Goal: Task Accomplishment & Management: Use online tool/utility

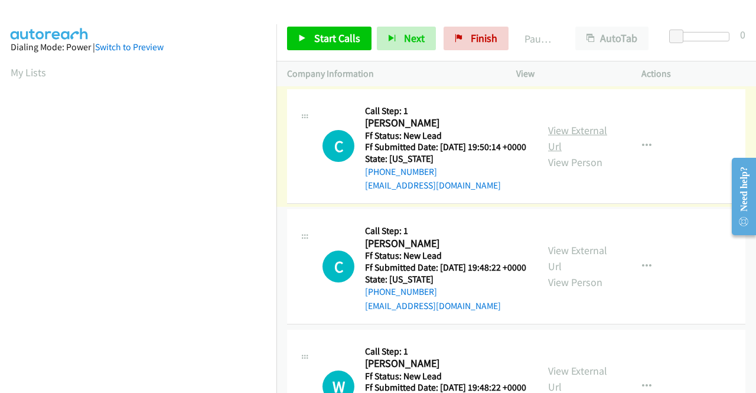
click at [578, 134] on link "View External Url" at bounding box center [577, 138] width 59 height 30
click at [581, 268] on link "View External Url" at bounding box center [577, 258] width 59 height 30
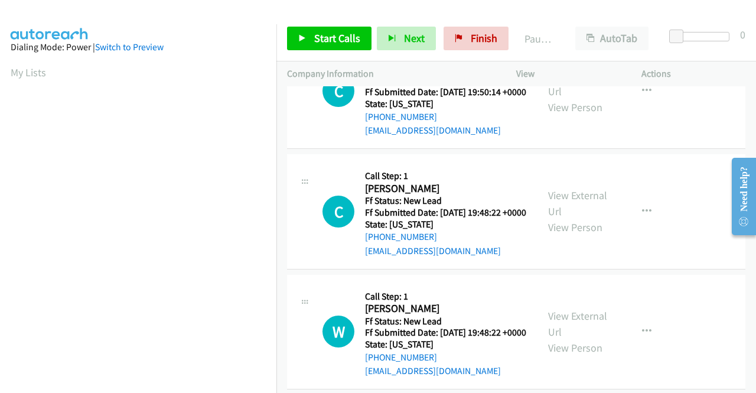
scroll to position [118, 0]
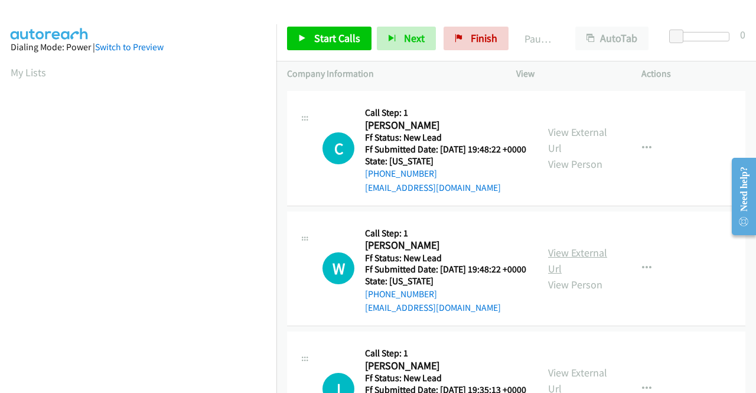
click at [571, 275] on link "View External Url" at bounding box center [577, 261] width 59 height 30
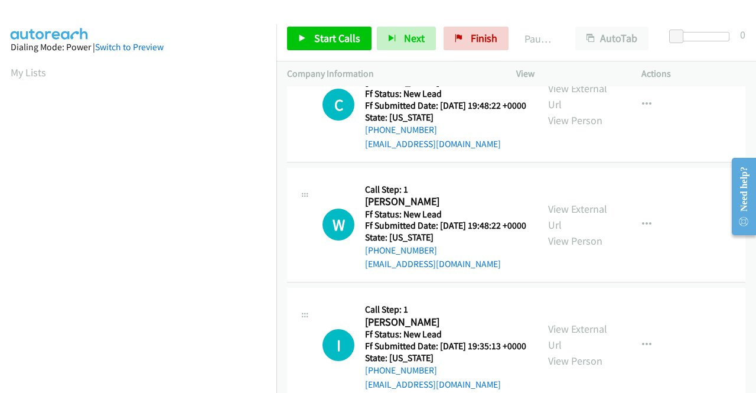
scroll to position [236, 0]
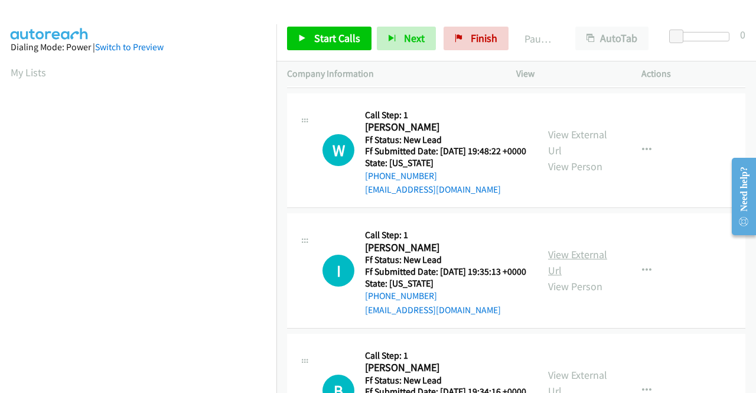
click at [581, 277] on link "View External Url" at bounding box center [577, 263] width 59 height 30
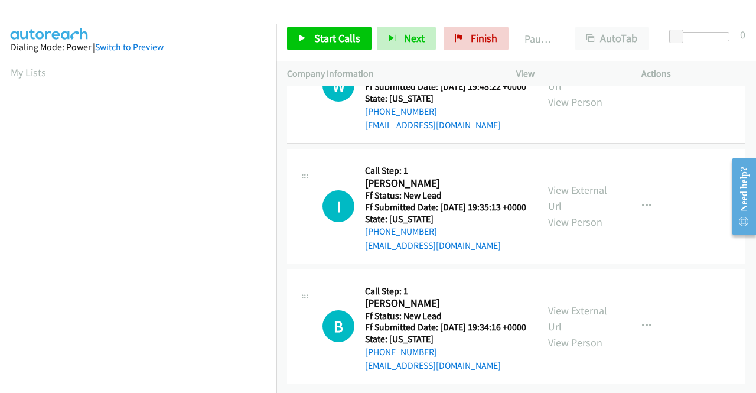
scroll to position [366, 0]
click at [554, 304] on link "View External Url" at bounding box center [577, 319] width 59 height 30
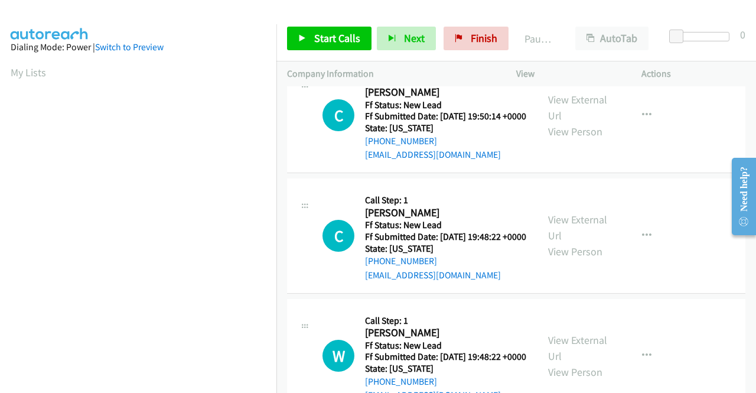
scroll to position [0, 0]
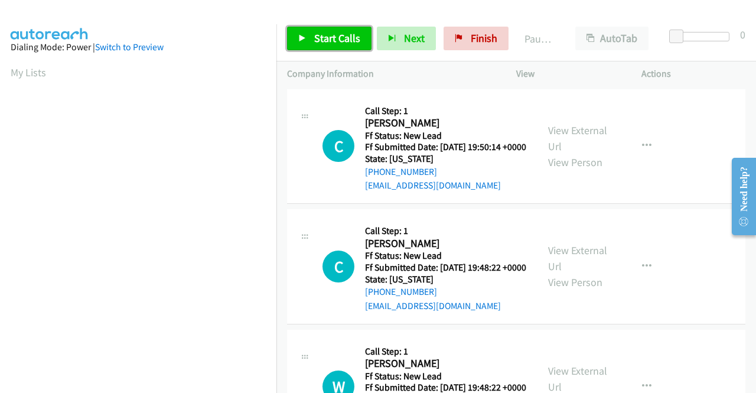
click at [327, 36] on span "Start Calls" at bounding box center [337, 38] width 46 height 14
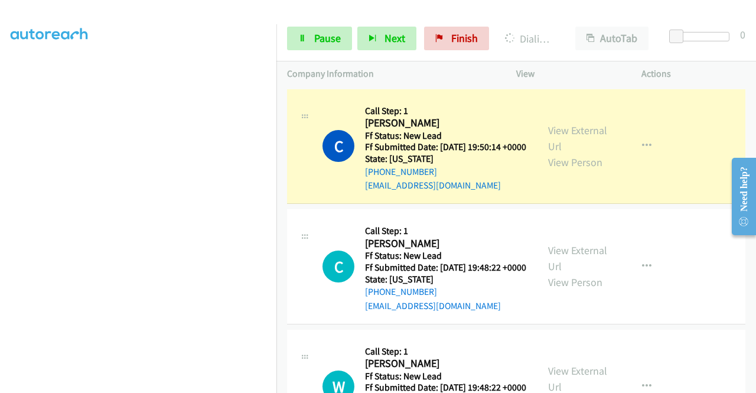
scroll to position [244, 0]
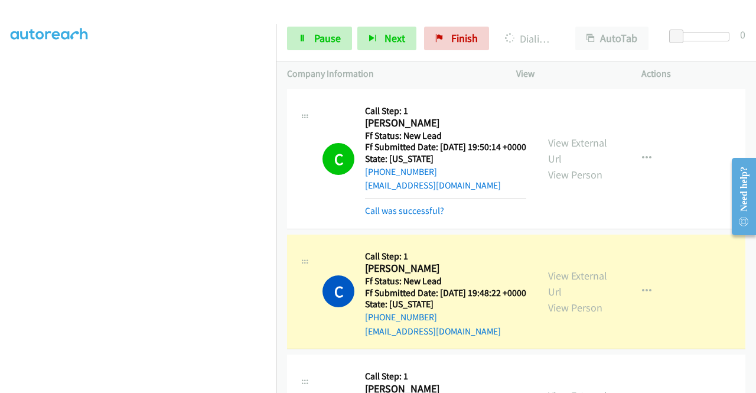
click at [740, 268] on td "C Callback Scheduled Call Step: 1 Christine Neer America/New_York Ff Status: Ne…" at bounding box center [516, 292] width 480 height 121
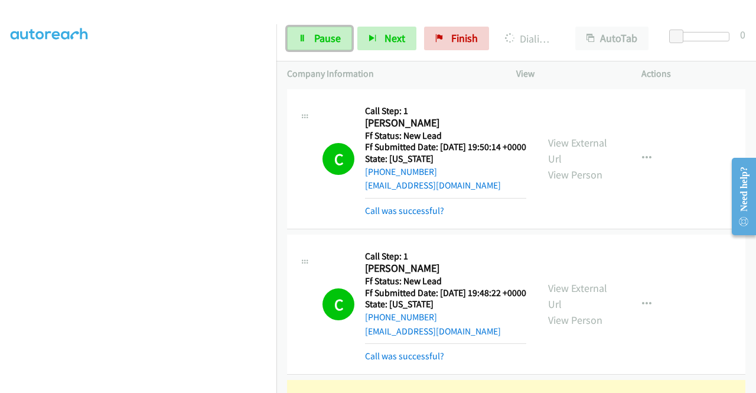
drag, startPoint x: 335, startPoint y: 40, endPoint x: 344, endPoint y: 58, distance: 20.9
click at [335, 40] on span "Pause" at bounding box center [327, 38] width 27 height 14
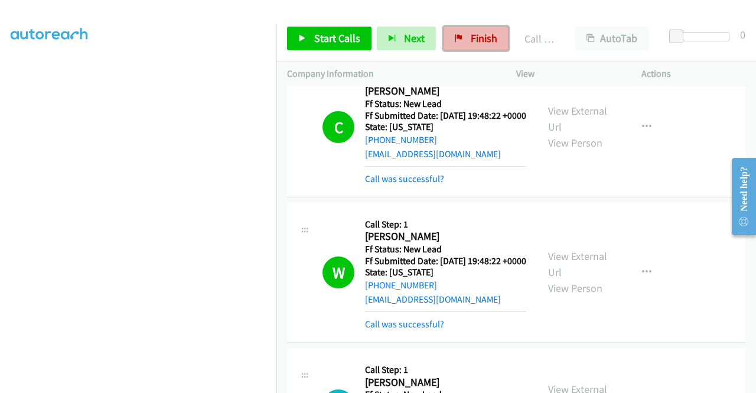
click at [483, 34] on span "Finish" at bounding box center [484, 38] width 27 height 14
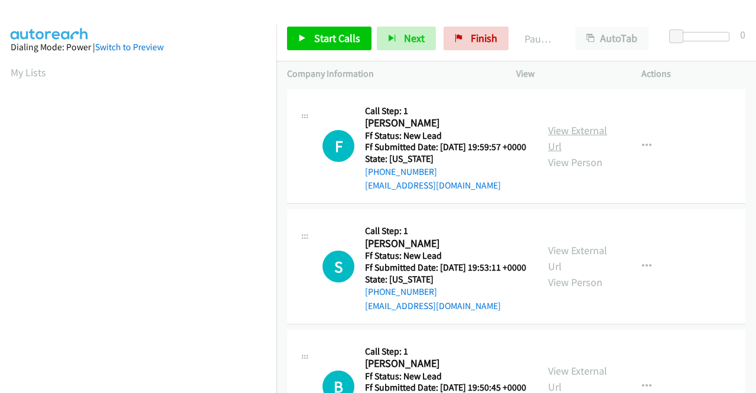
click at [582, 138] on link "View External Url" at bounding box center [577, 138] width 59 height 30
click at [578, 269] on link "View External Url" at bounding box center [577, 258] width 59 height 30
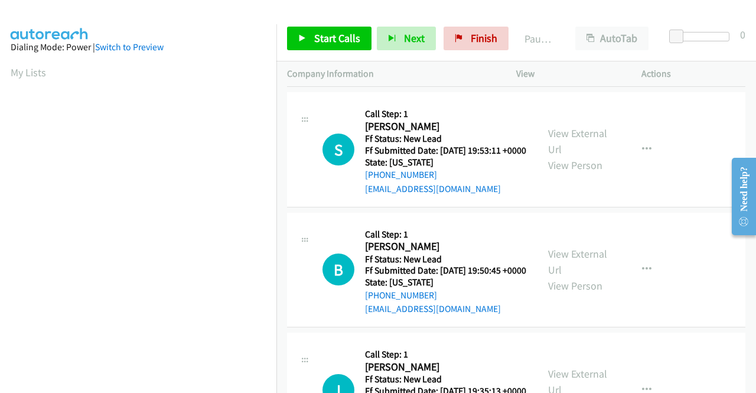
scroll to position [118, 0]
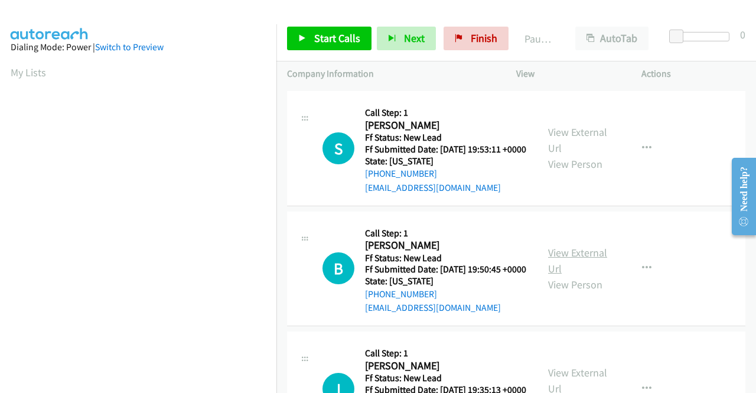
click at [589, 275] on link "View External Url" at bounding box center [577, 261] width 59 height 30
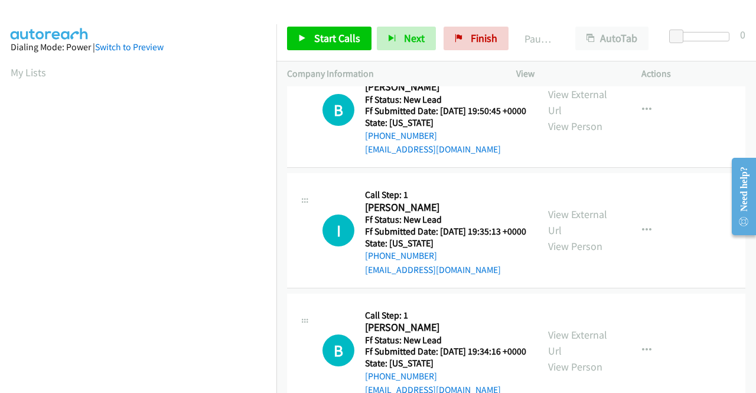
scroll to position [295, 0]
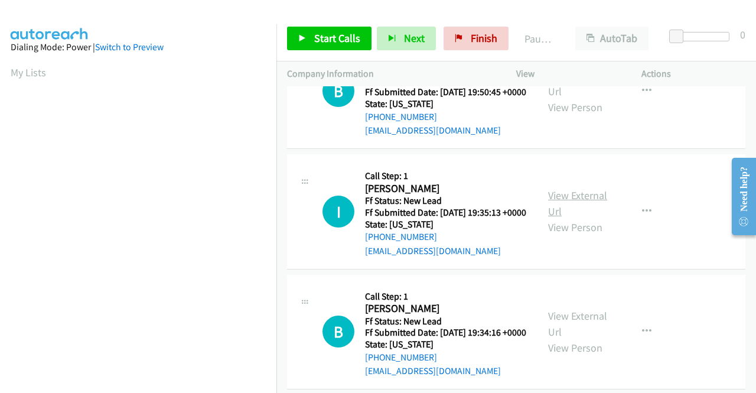
click at [590, 218] on link "View External Url" at bounding box center [577, 203] width 59 height 30
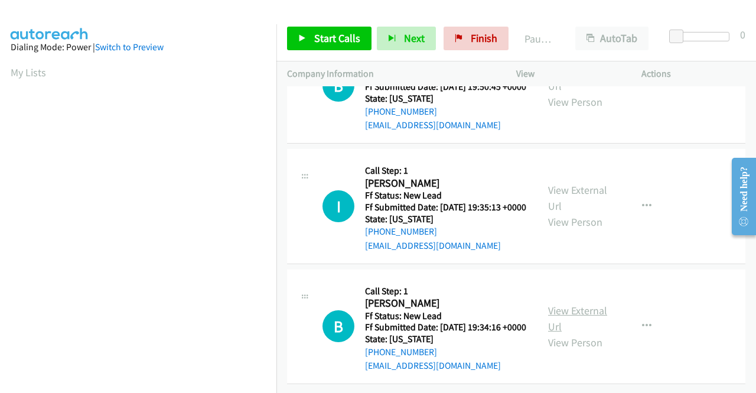
click at [586, 305] on link "View External Url" at bounding box center [577, 319] width 59 height 30
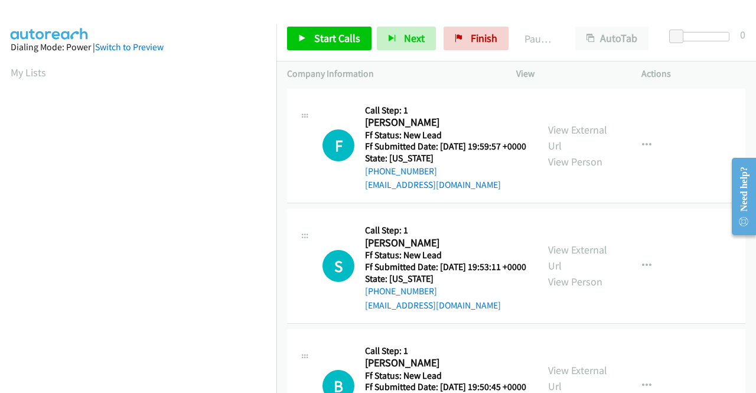
scroll to position [0, 0]
click at [328, 40] on span "Start Calls" at bounding box center [337, 38] width 46 height 14
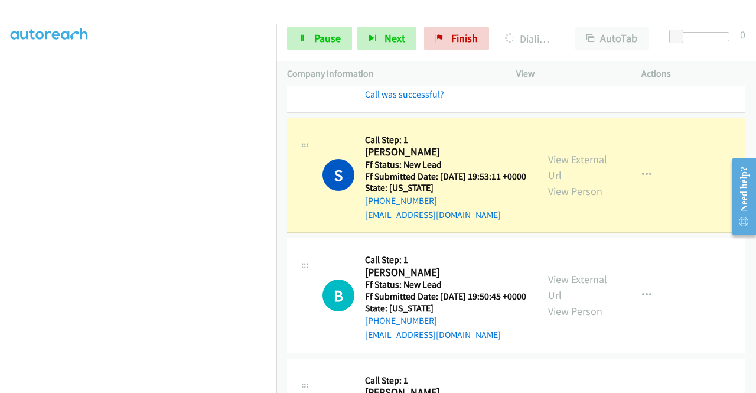
scroll to position [118, 0]
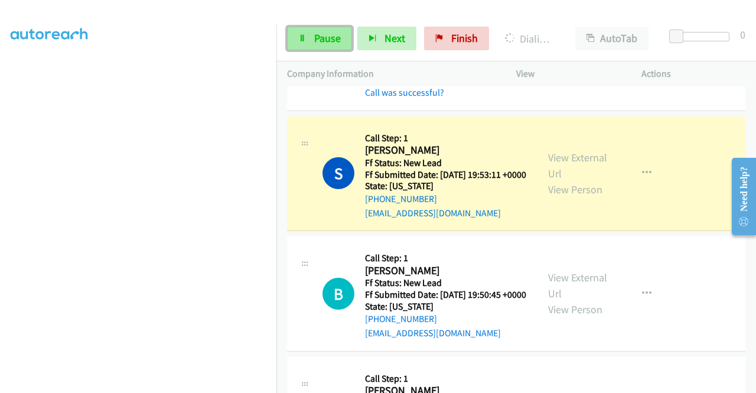
click at [312, 50] on link "Pause" at bounding box center [319, 39] width 65 height 24
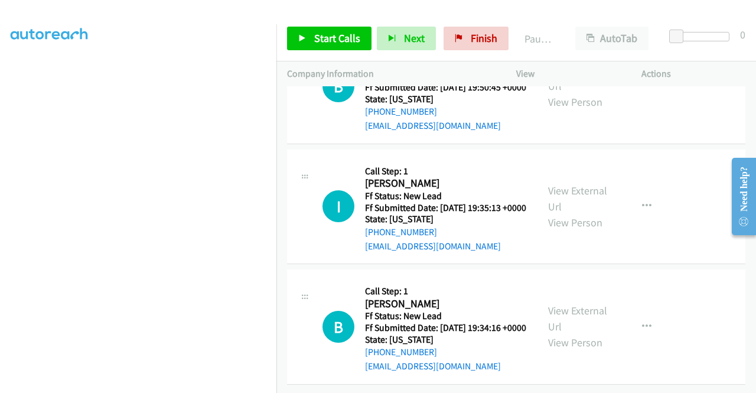
scroll to position [273, 0]
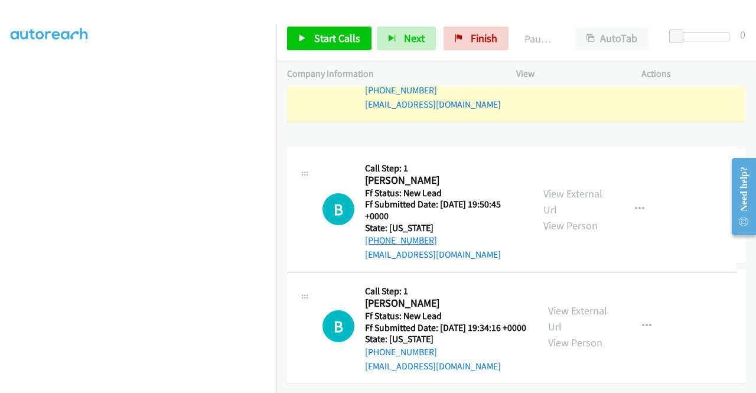
drag, startPoint x: 434, startPoint y: 200, endPoint x: 393, endPoint y: 196, distance: 41.6
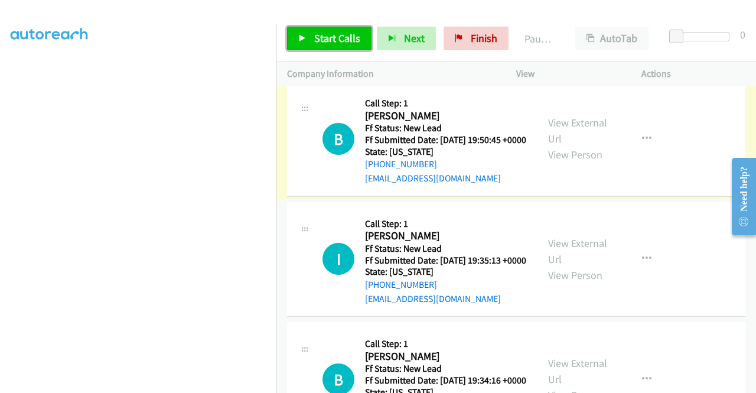
click at [317, 43] on span "Start Calls" at bounding box center [337, 38] width 46 height 14
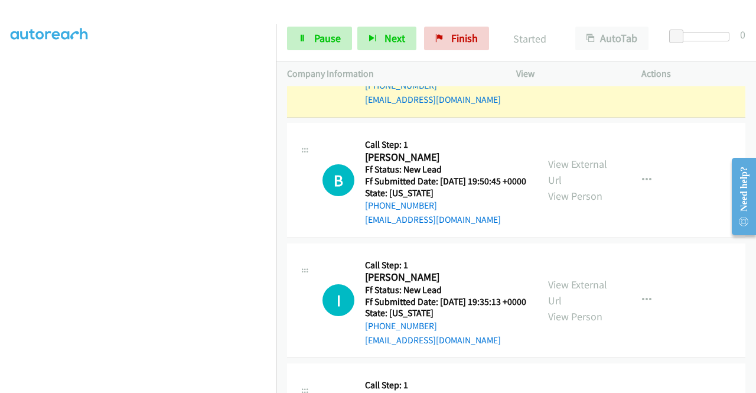
scroll to position [214, 0]
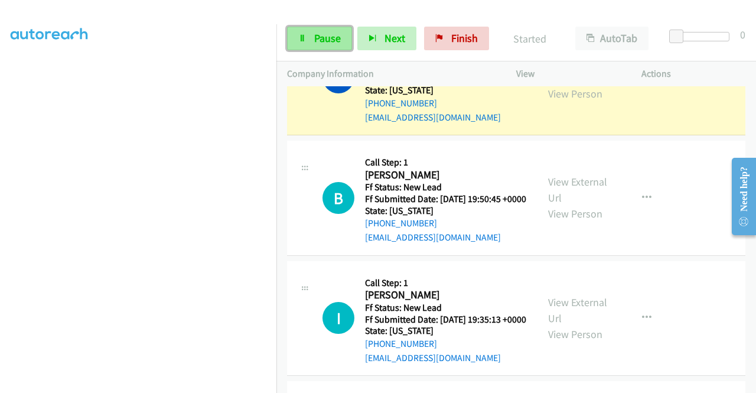
click at [324, 34] on span "Pause" at bounding box center [327, 38] width 27 height 14
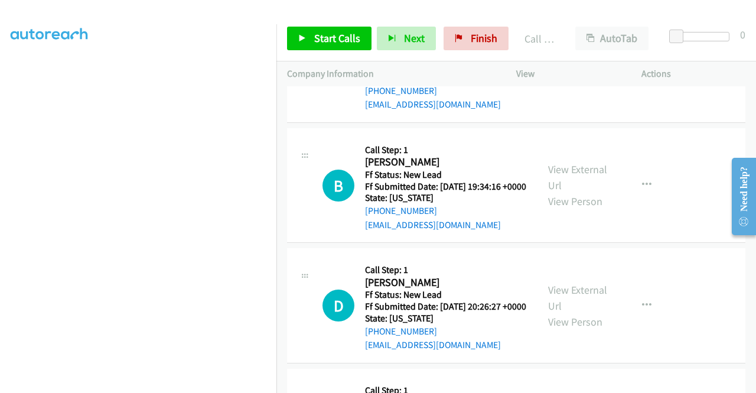
scroll to position [509, 0]
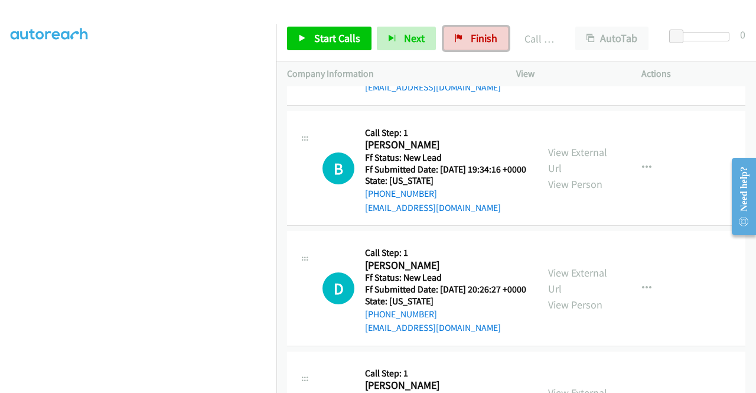
click at [461, 40] on link "Finish" at bounding box center [476, 39] width 65 height 24
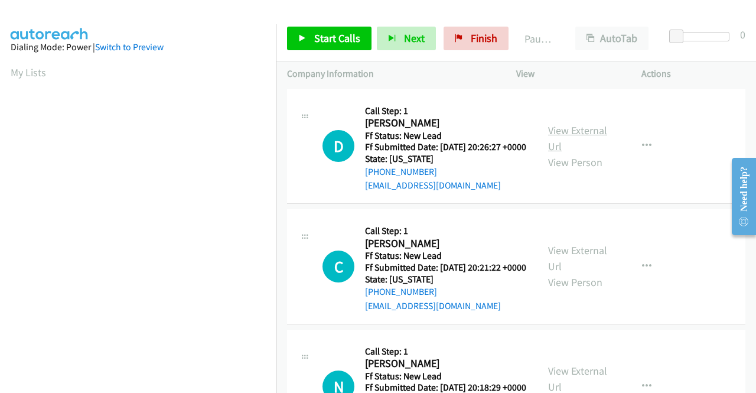
click at [581, 137] on link "View External Url" at bounding box center [577, 138] width 59 height 30
click at [579, 266] on link "View External Url" at bounding box center [577, 258] width 59 height 30
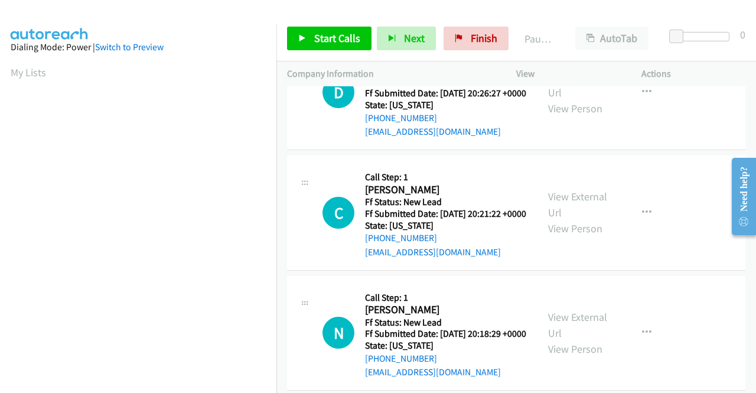
scroll to position [118, 0]
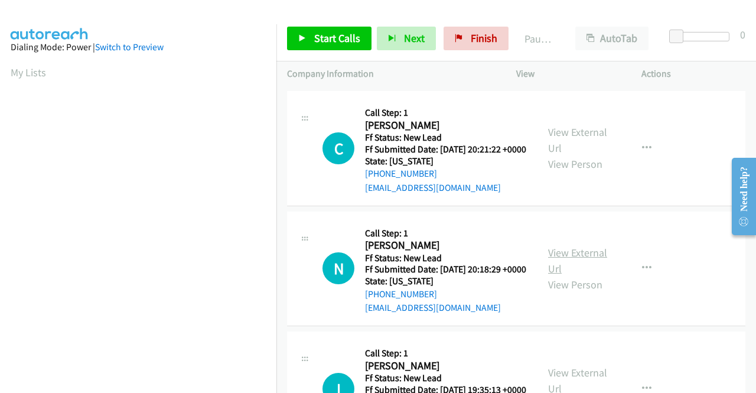
click at [585, 275] on link "View External Url" at bounding box center [577, 261] width 59 height 30
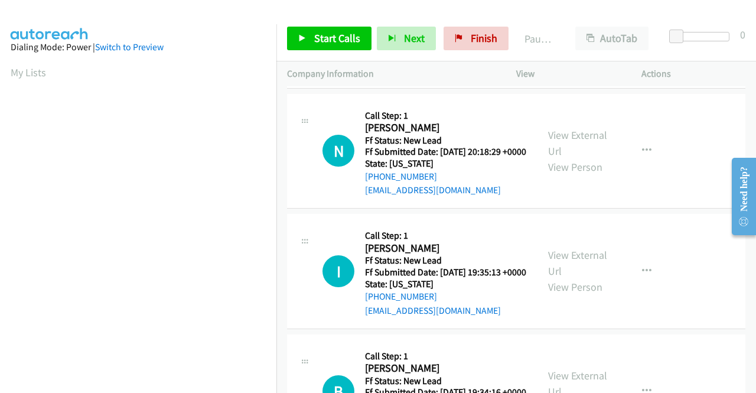
scroll to position [236, 0]
click at [577, 277] on link "View External Url" at bounding box center [577, 263] width 59 height 30
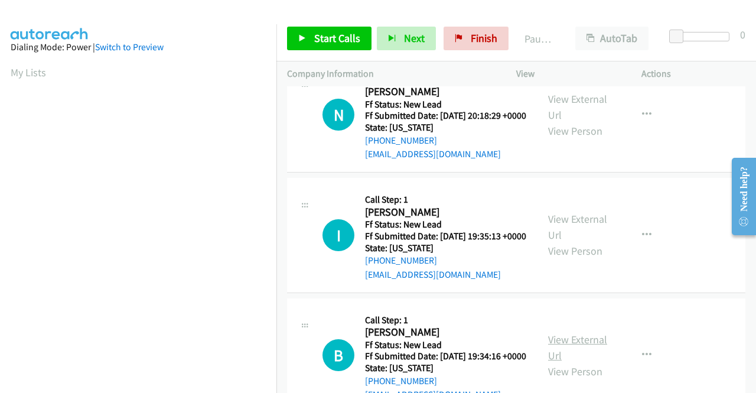
scroll to position [354, 0]
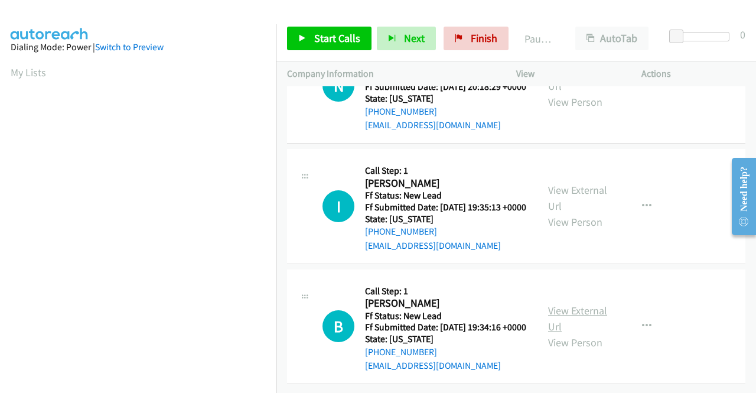
click at [579, 312] on link "View External Url" at bounding box center [577, 319] width 59 height 30
click at [332, 35] on span "Start Calls" at bounding box center [337, 38] width 46 height 14
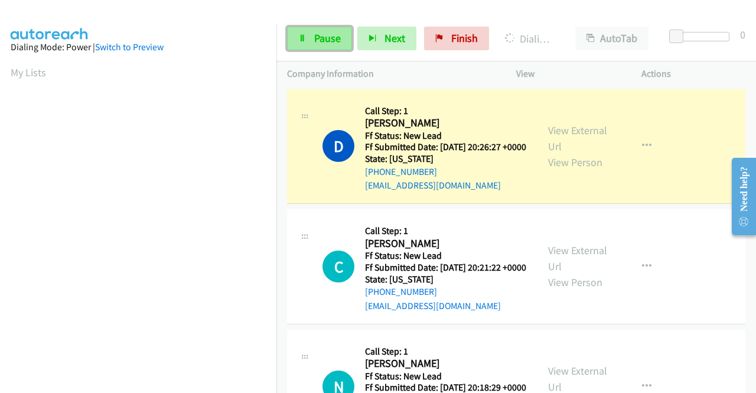
scroll to position [269, 0]
drag, startPoint x: 300, startPoint y: 41, endPoint x: 320, endPoint y: 34, distance: 21.5
click at [300, 41] on icon at bounding box center [302, 39] width 8 height 8
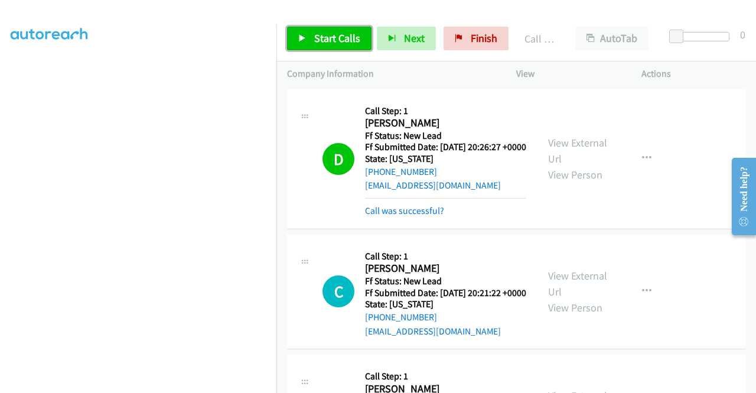
click at [341, 38] on span "Start Calls" at bounding box center [337, 38] width 46 height 14
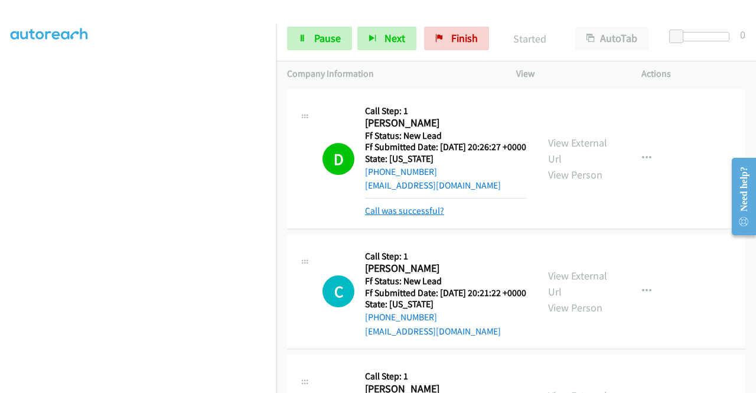
click at [428, 216] on link "Call was successful?" at bounding box center [404, 210] width 79 height 11
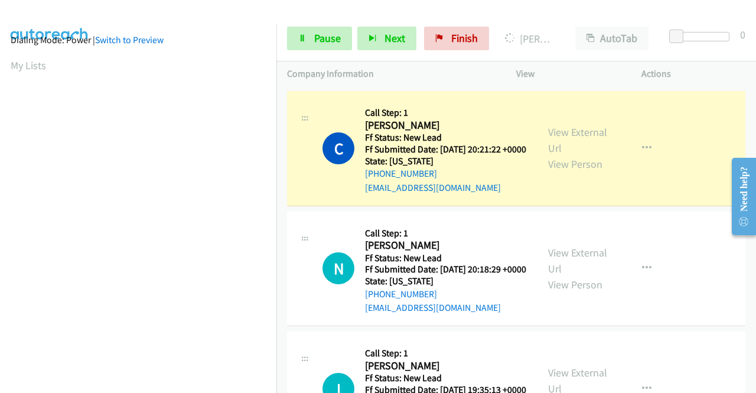
scroll to position [0, 0]
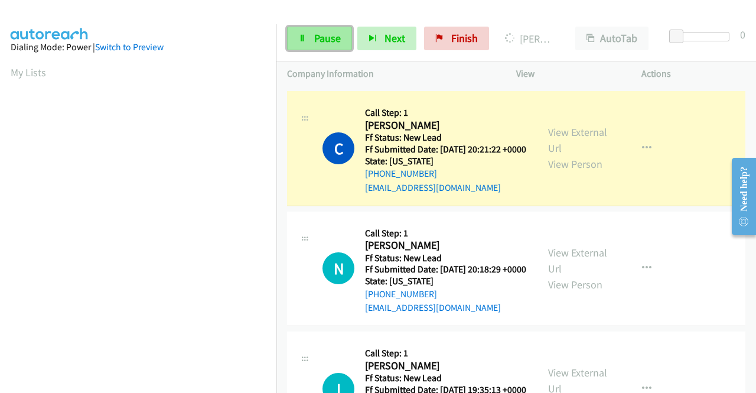
click at [321, 27] on link "Pause" at bounding box center [319, 39] width 65 height 24
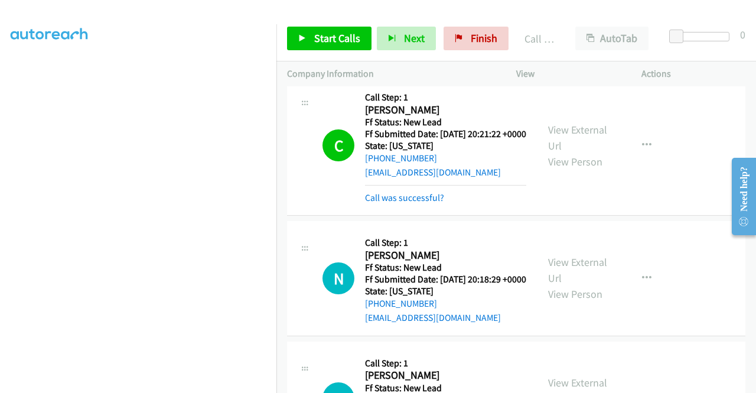
scroll to position [118, 0]
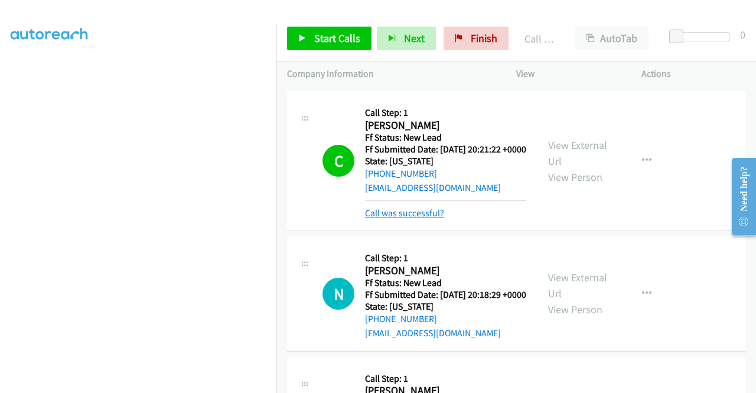
click at [418, 219] on link "Call was successful?" at bounding box center [404, 212] width 79 height 11
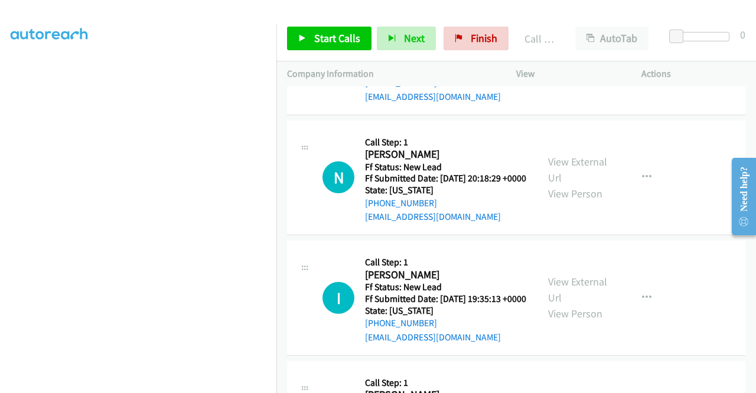
scroll to position [236, 0]
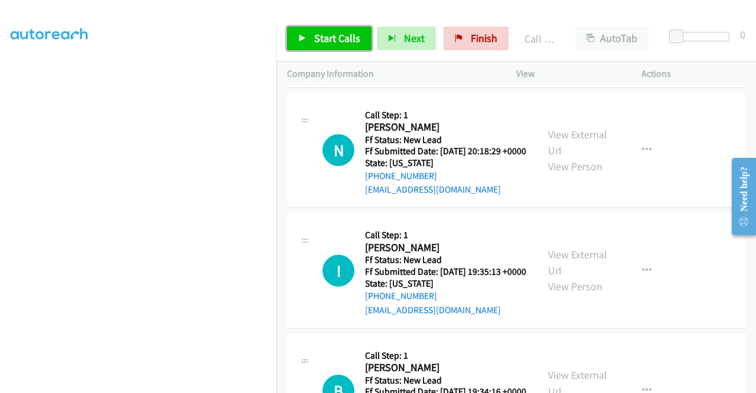
click at [340, 43] on span "Start Calls" at bounding box center [337, 38] width 46 height 14
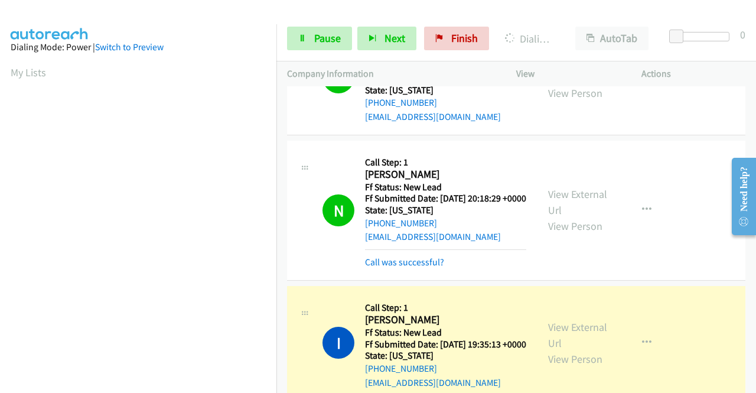
scroll to position [269, 0]
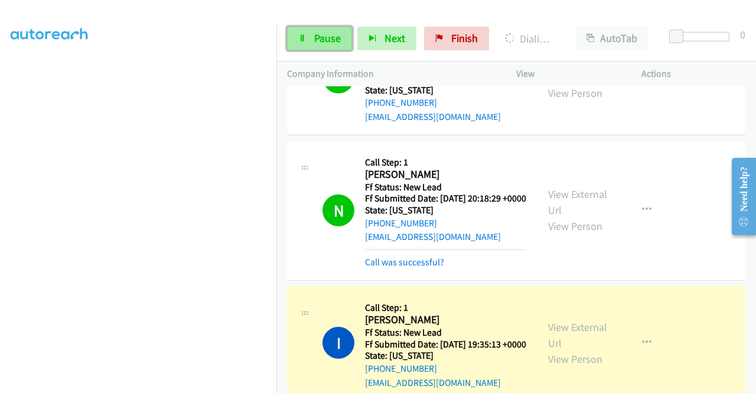
click at [307, 49] on link "Pause" at bounding box center [319, 39] width 65 height 24
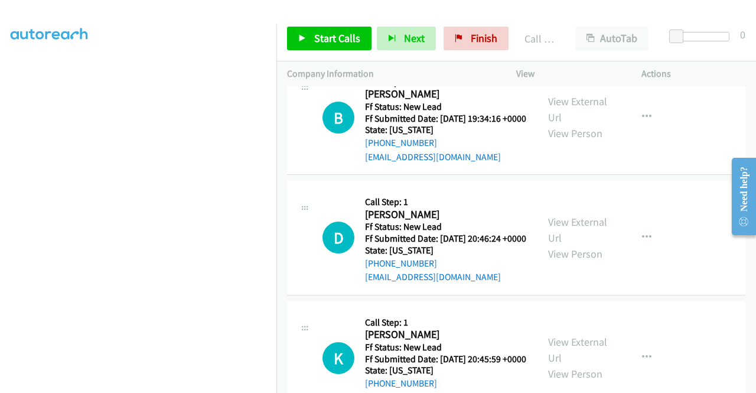
scroll to position [603, 0]
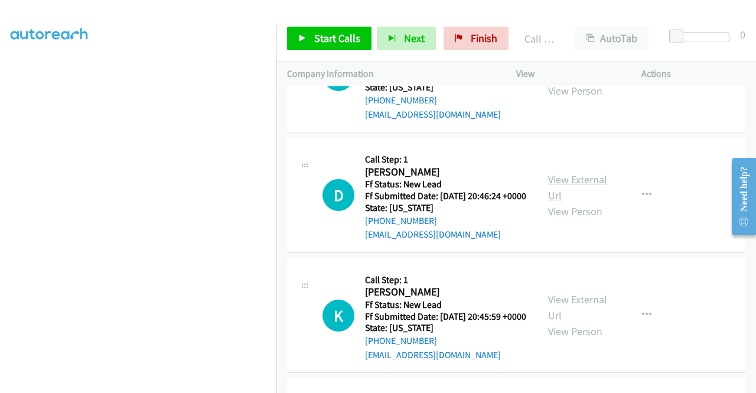
click at [594, 202] on link "View External Url" at bounding box center [577, 187] width 59 height 30
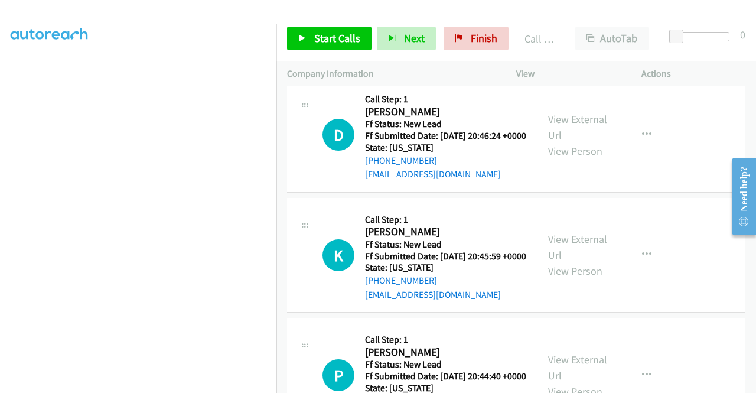
scroll to position [721, 0]
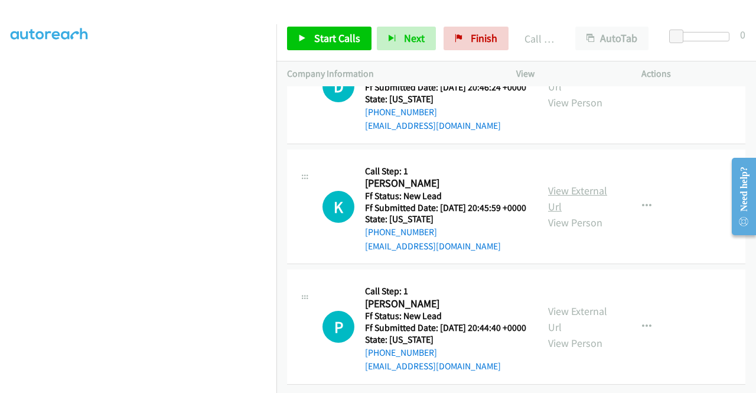
click at [583, 213] on link "View External Url" at bounding box center [577, 199] width 59 height 30
click at [559, 304] on link "View External Url" at bounding box center [577, 319] width 59 height 30
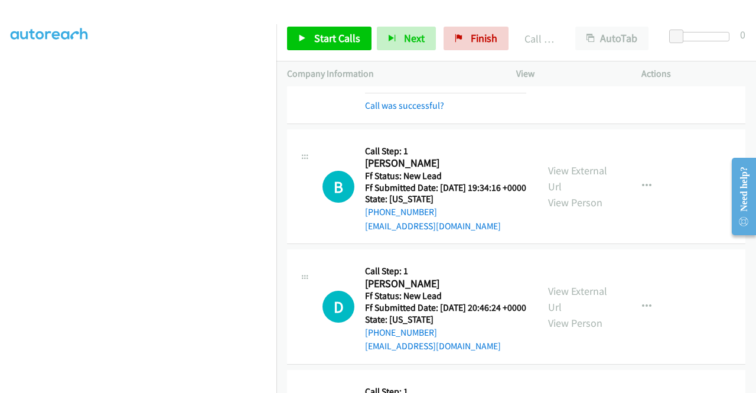
scroll to position [516, 0]
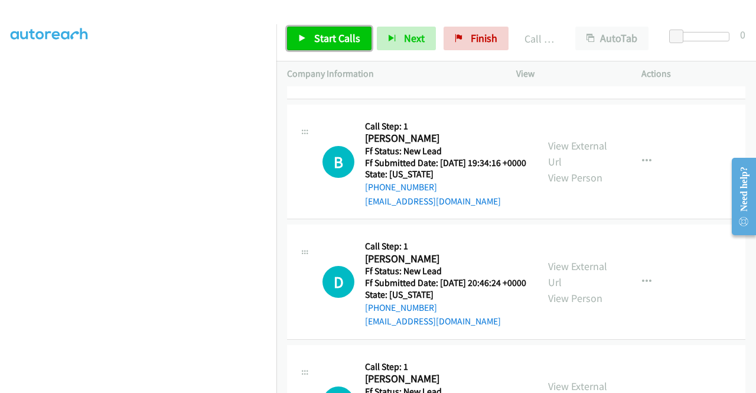
click at [350, 35] on span "Start Calls" at bounding box center [337, 38] width 46 height 14
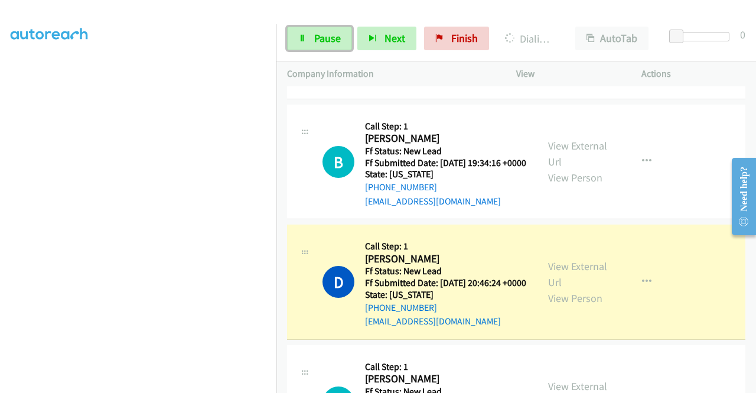
drag, startPoint x: 315, startPoint y: 37, endPoint x: 327, endPoint y: 68, distance: 32.9
click at [315, 37] on span "Pause" at bounding box center [327, 38] width 27 height 14
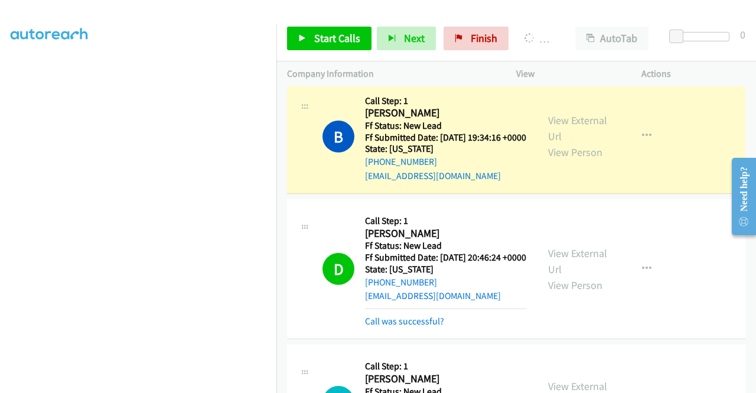
scroll to position [269, 0]
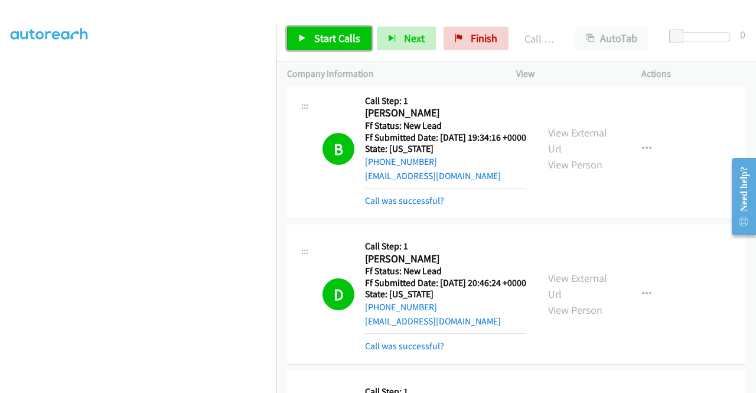
click at [322, 48] on link "Start Calls" at bounding box center [329, 39] width 84 height 24
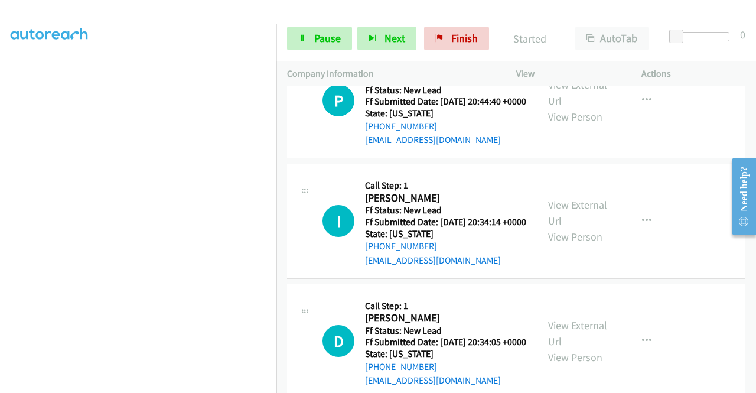
scroll to position [1014, 0]
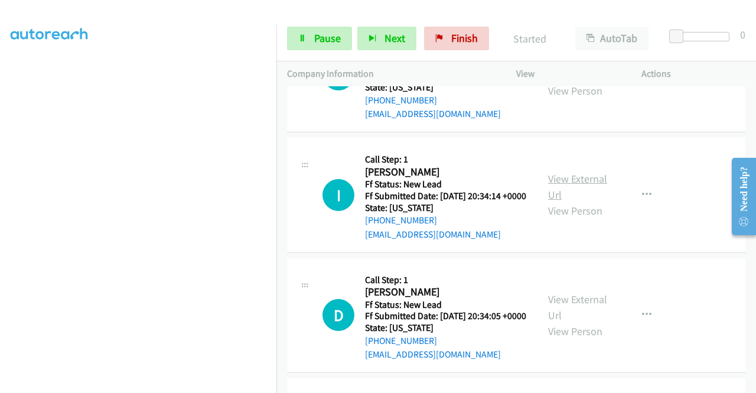
click at [573, 201] on link "View External Url" at bounding box center [577, 187] width 59 height 30
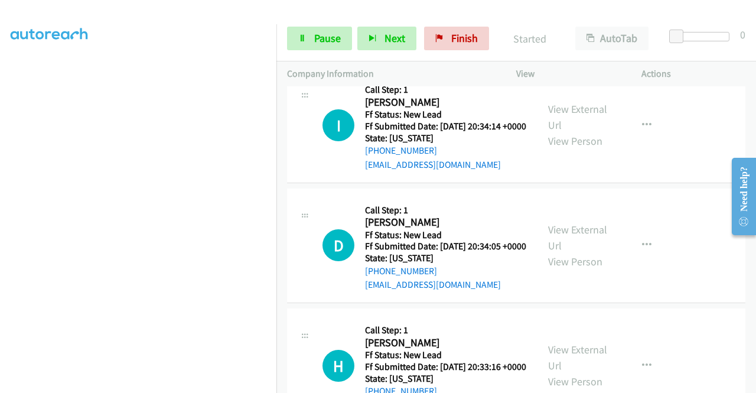
scroll to position [1191, 0]
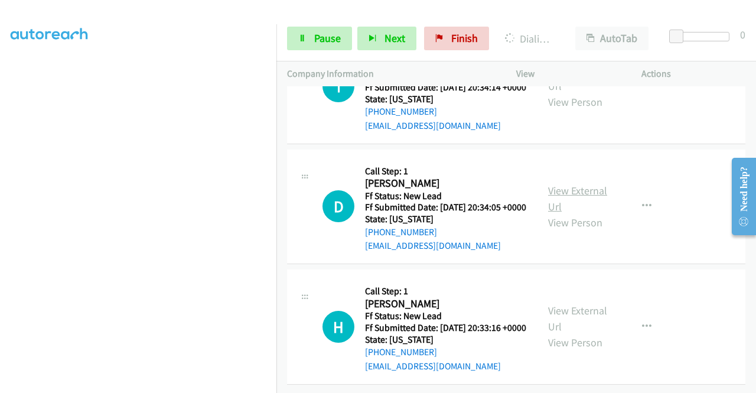
click at [575, 213] on link "View External Url" at bounding box center [577, 199] width 59 height 30
click at [573, 304] on link "View External Url" at bounding box center [577, 319] width 59 height 30
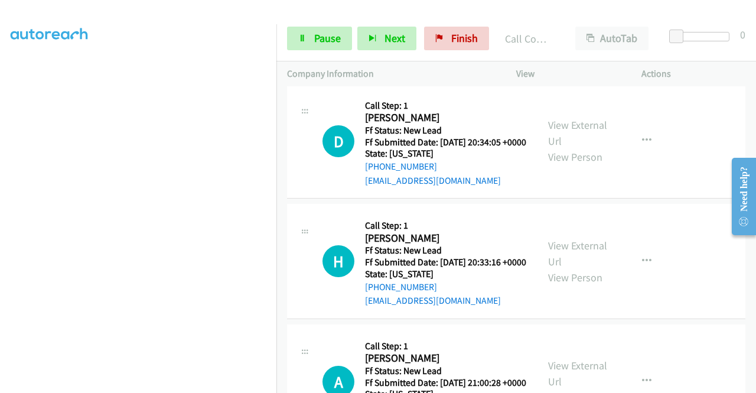
scroll to position [1256, 0]
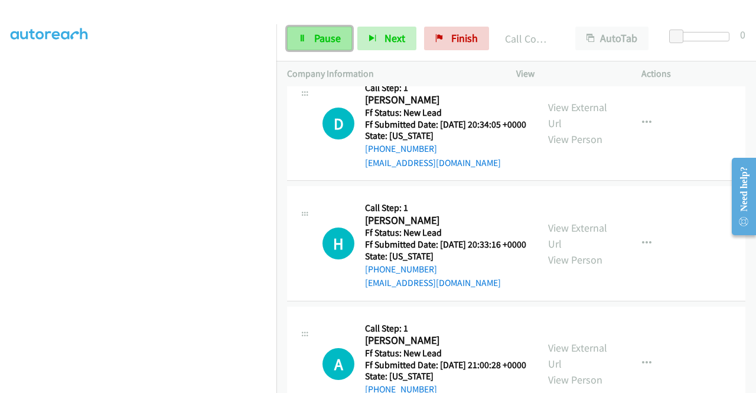
click at [340, 44] on span "Pause" at bounding box center [327, 38] width 27 height 14
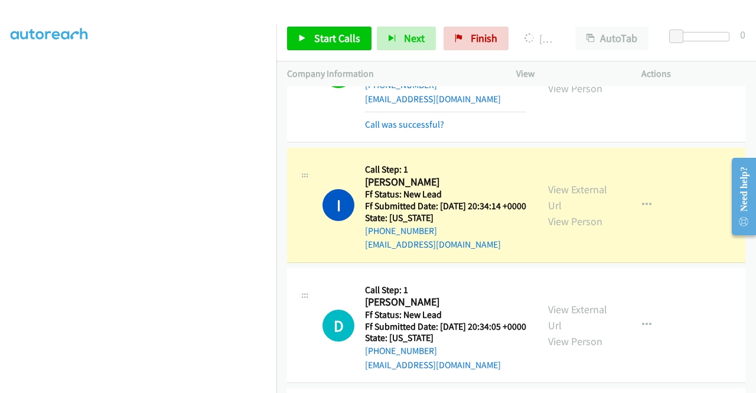
scroll to position [1020, 0]
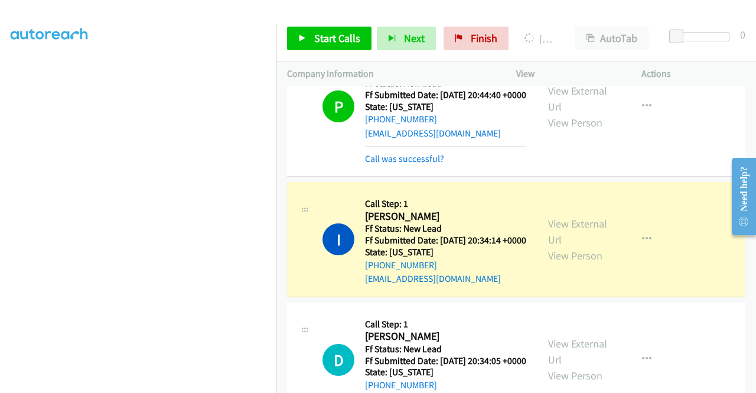
click at [698, 71] on p "Actions" at bounding box center [694, 74] width 104 height 14
drag, startPoint x: 719, startPoint y: 74, endPoint x: 627, endPoint y: 82, distance: 91.8
click at [719, 74] on p "Actions" at bounding box center [694, 74] width 104 height 14
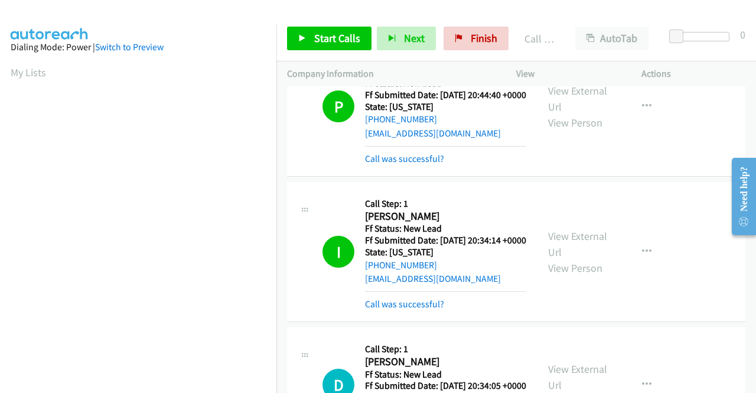
scroll to position [269, 0]
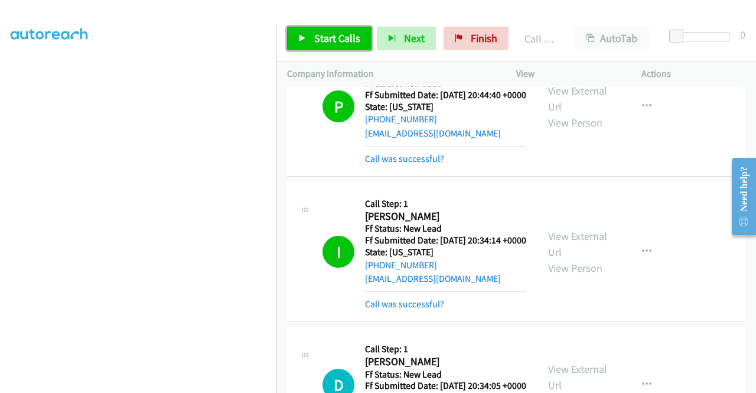
drag, startPoint x: 332, startPoint y: 42, endPoint x: 339, endPoint y: 57, distance: 16.9
click at [332, 42] on span "Start Calls" at bounding box center [337, 38] width 46 height 14
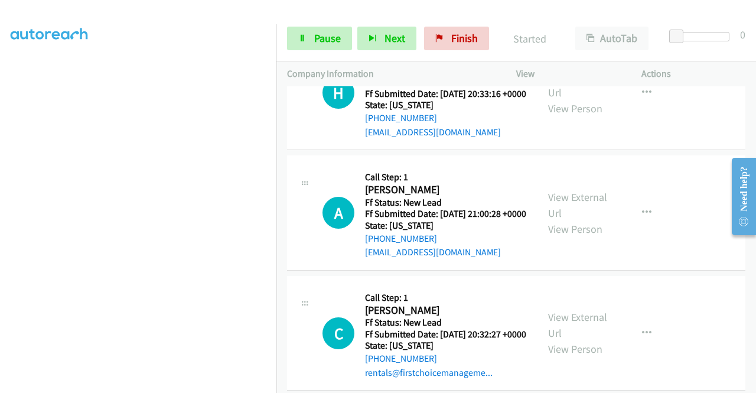
scroll to position [1433, 0]
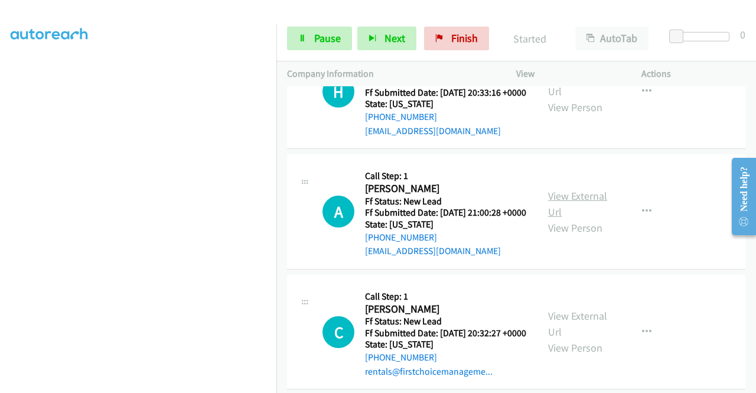
click at [572, 219] on link "View External Url" at bounding box center [577, 204] width 59 height 30
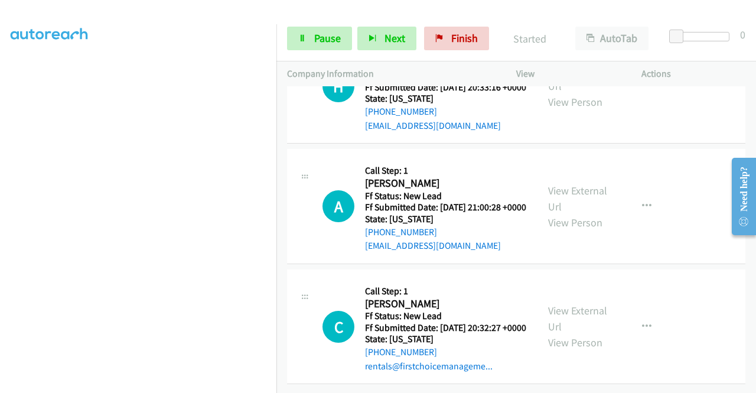
scroll to position [1551, 0]
click at [601, 333] on link "View External Url" at bounding box center [577, 319] width 59 height 30
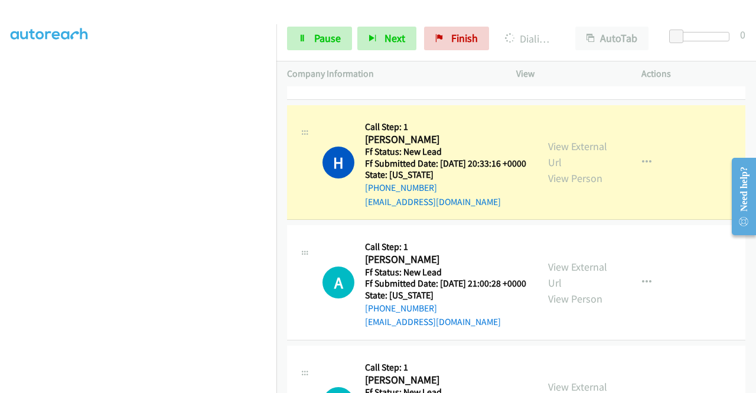
scroll to position [1358, 0]
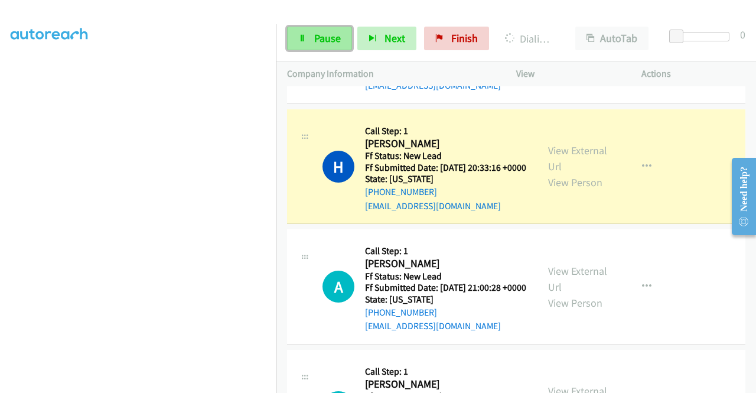
click at [315, 42] on span "Pause" at bounding box center [327, 38] width 27 height 14
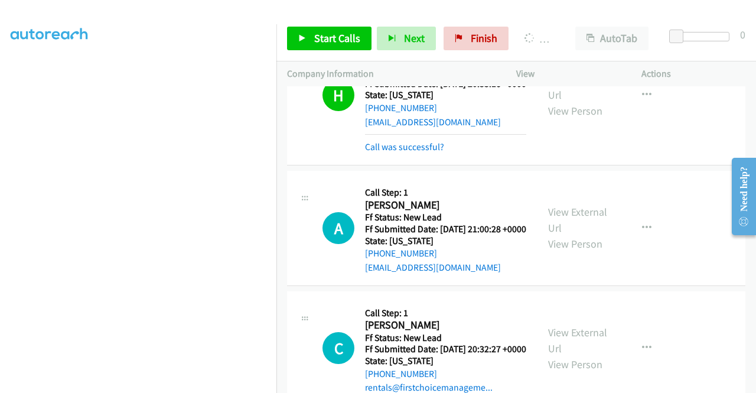
scroll to position [244, 0]
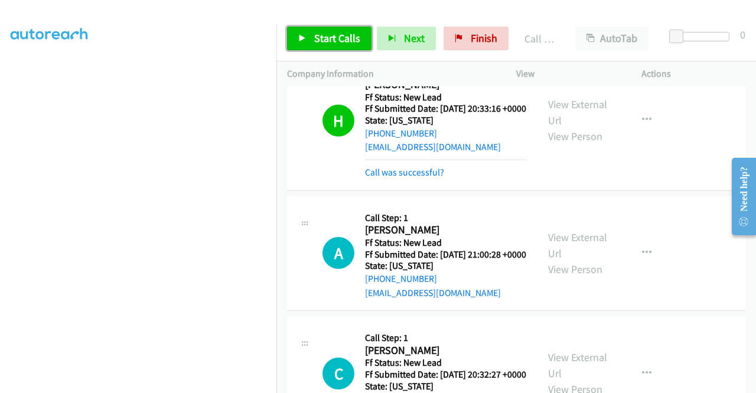
click at [333, 39] on span "Start Calls" at bounding box center [337, 38] width 46 height 14
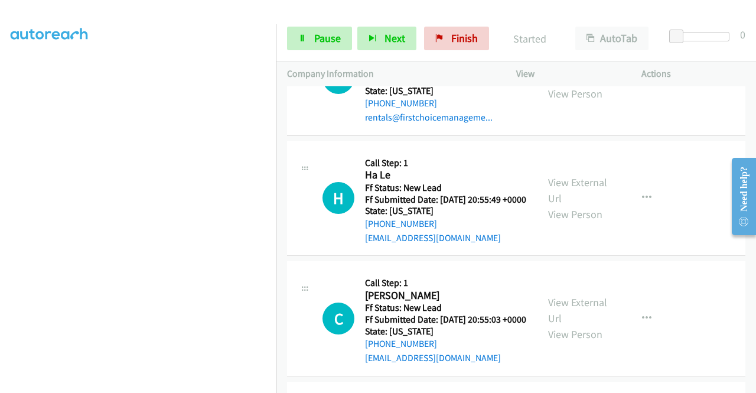
scroll to position [1796, 0]
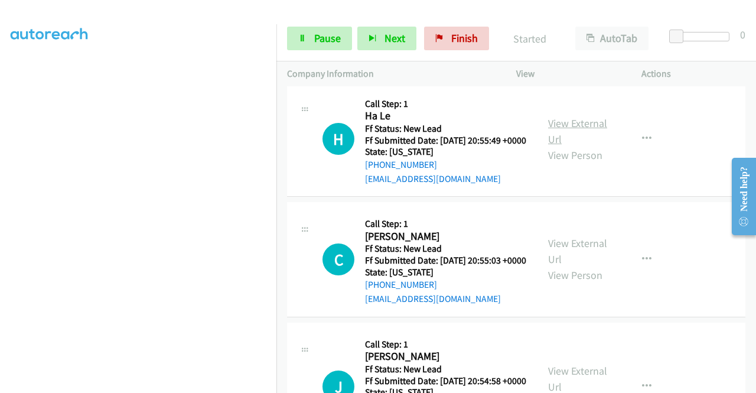
click at [577, 146] on link "View External Url" at bounding box center [577, 131] width 59 height 30
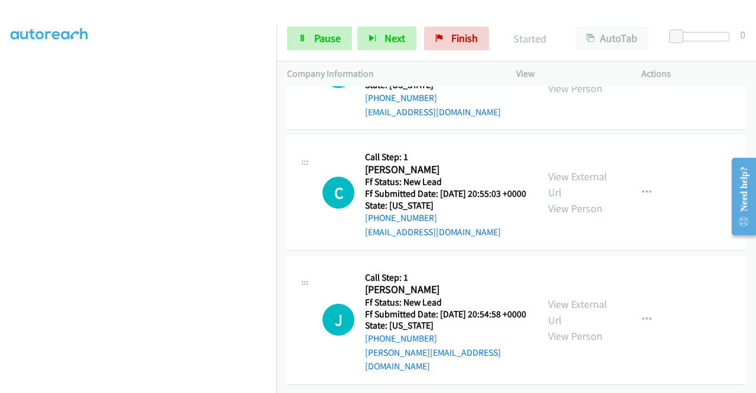
scroll to position [1974, 0]
click at [588, 199] on link "View External Url" at bounding box center [577, 185] width 59 height 30
click at [581, 327] on link "View External Url" at bounding box center [577, 312] width 59 height 30
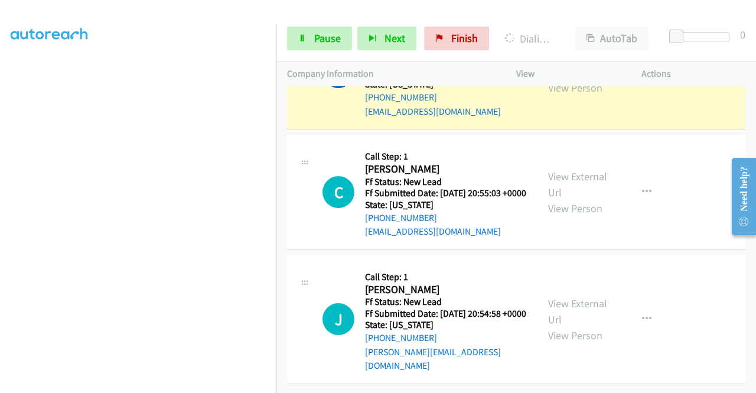
scroll to position [2089, 0]
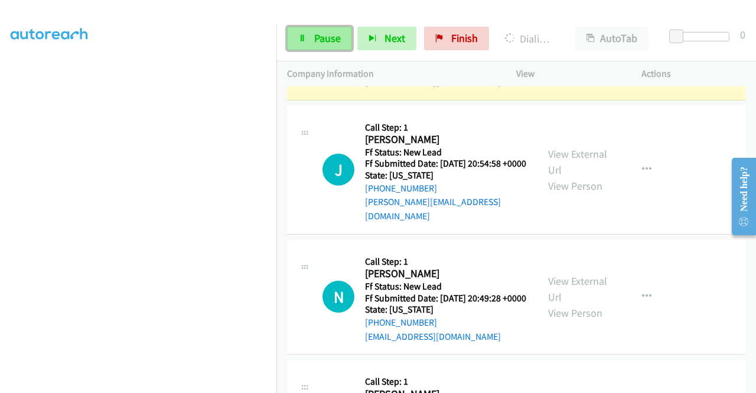
click at [323, 43] on span "Pause" at bounding box center [327, 38] width 27 height 14
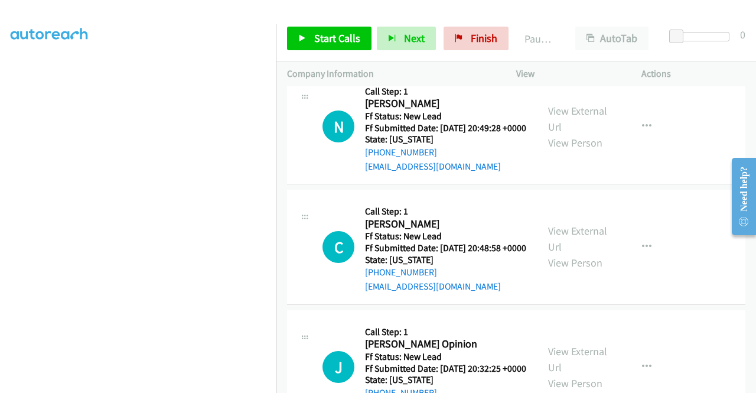
scroll to position [2325, 0]
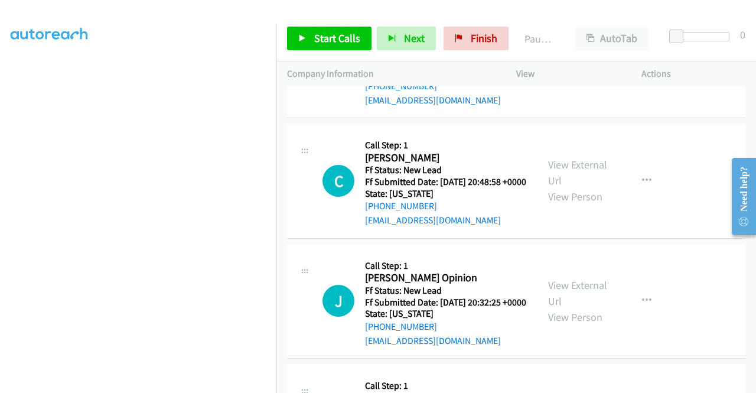
click at [567, 67] on link "View External Url" at bounding box center [577, 53] width 59 height 30
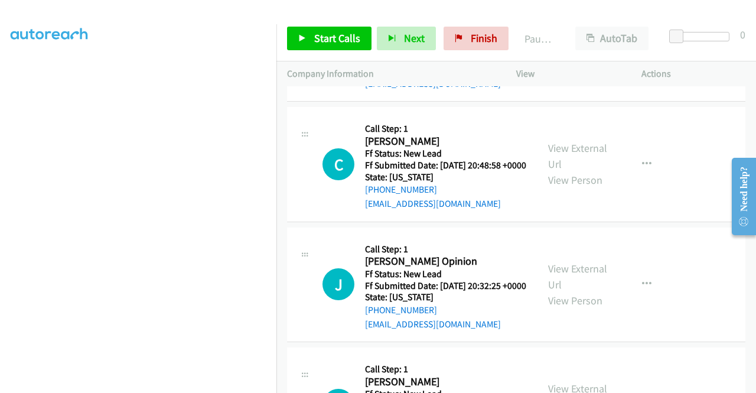
scroll to position [2384, 0]
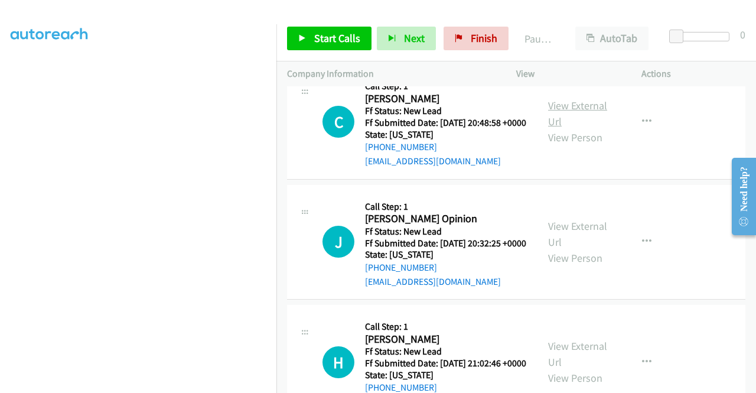
click at [575, 128] on link "View External Url" at bounding box center [577, 114] width 59 height 30
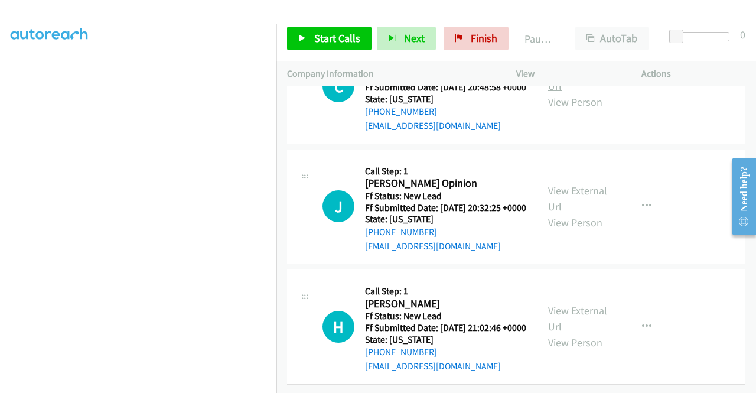
scroll to position [2502, 0]
click at [571, 213] on link "View External Url" at bounding box center [577, 199] width 59 height 30
click at [572, 313] on link "View External Url" at bounding box center [577, 319] width 59 height 30
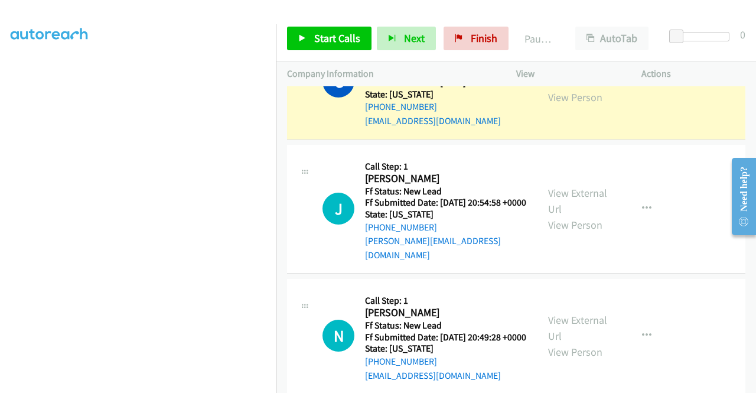
scroll to position [269, 0]
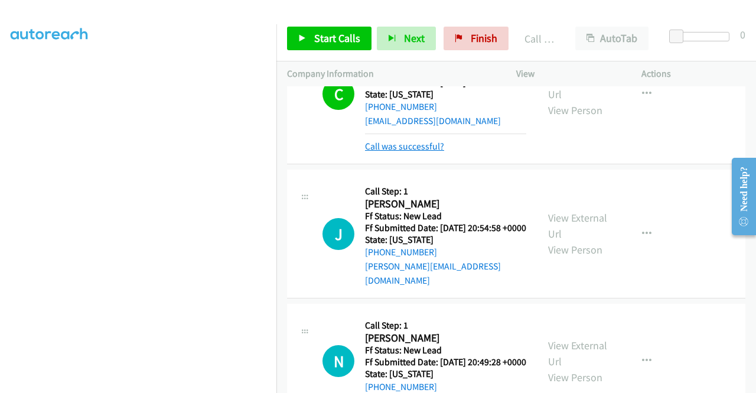
click at [423, 152] on link "Call was successful?" at bounding box center [404, 146] width 79 height 11
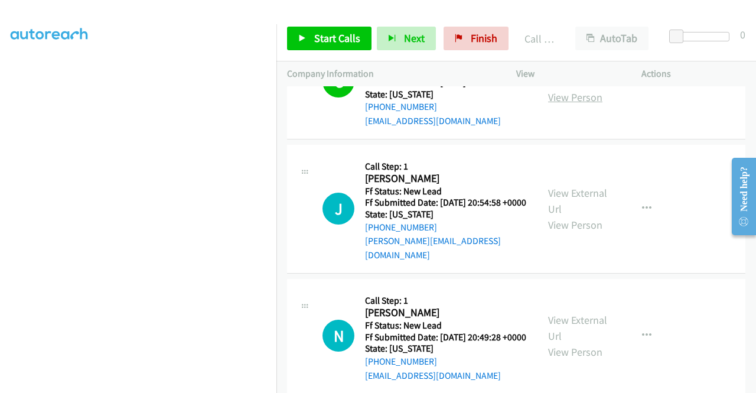
scroll to position [2168, 0]
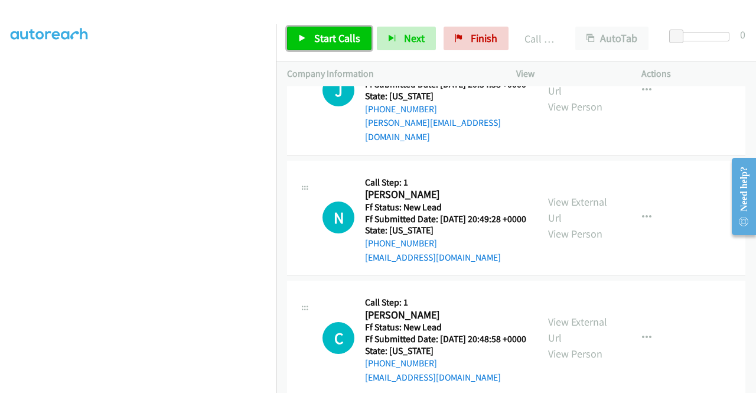
click at [337, 35] on span "Start Calls" at bounding box center [337, 38] width 46 height 14
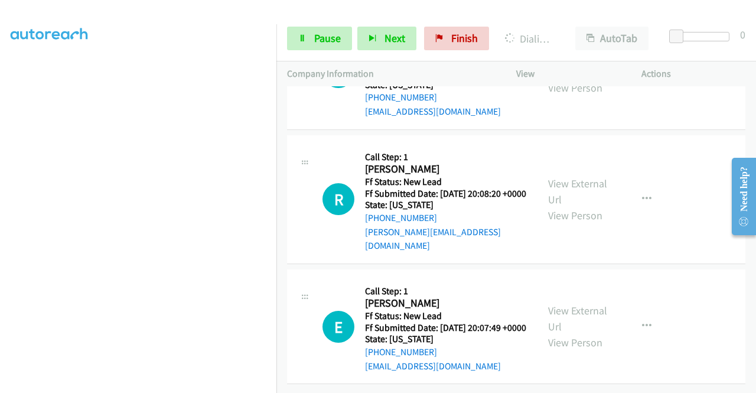
scroll to position [2995, 0]
click at [577, 79] on link "View External Url" at bounding box center [577, 64] width 59 height 30
click at [592, 206] on link "View External Url" at bounding box center [577, 192] width 59 height 30
click at [577, 304] on link "View External Url" at bounding box center [577, 319] width 59 height 30
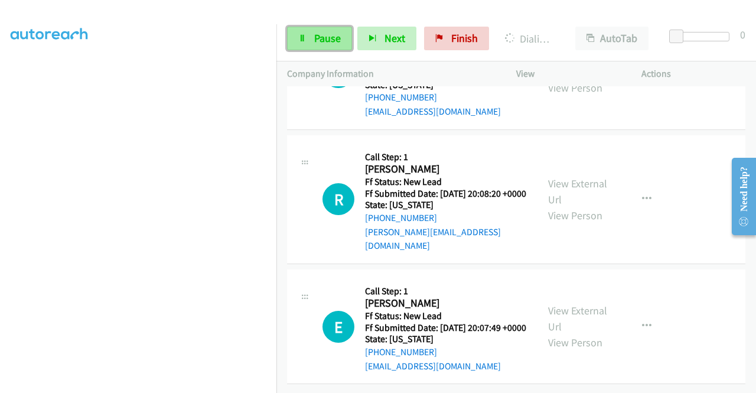
click at [318, 40] on span "Pause" at bounding box center [327, 38] width 27 height 14
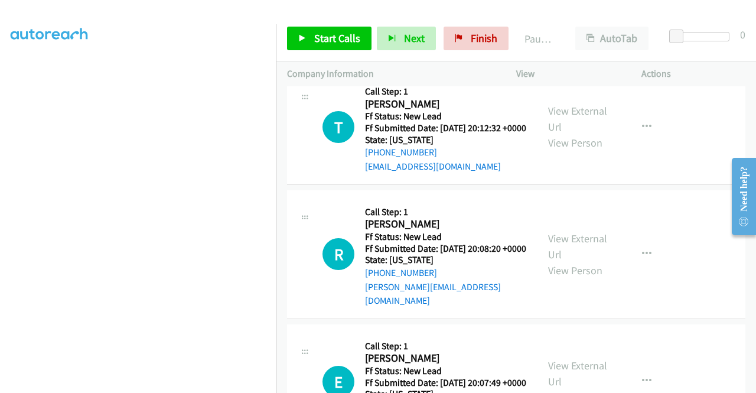
scroll to position [269, 0]
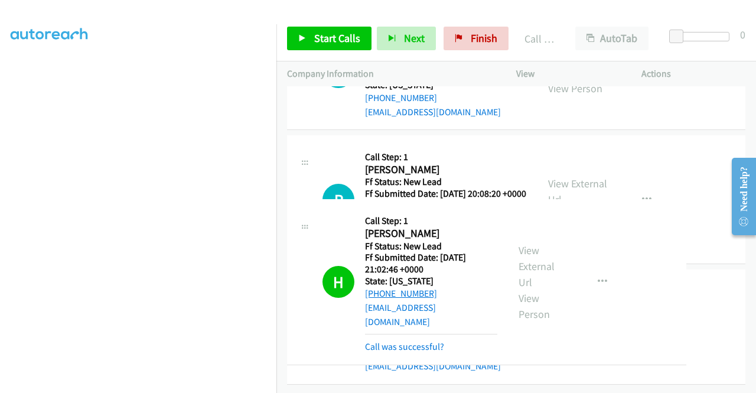
drag, startPoint x: 430, startPoint y: 243, endPoint x: 372, endPoint y: 244, distance: 57.9
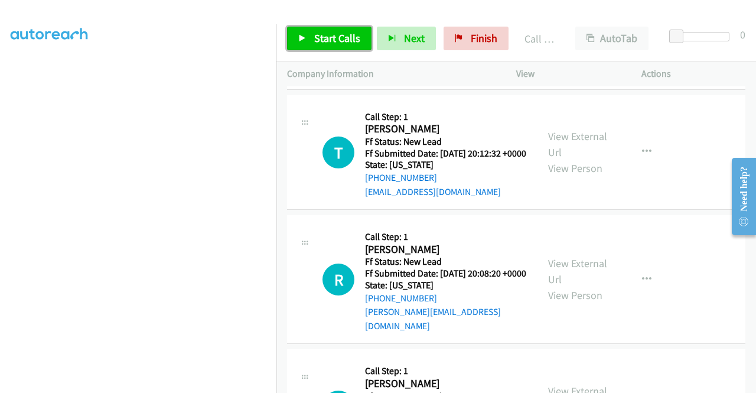
click at [340, 42] on span "Start Calls" at bounding box center [337, 38] width 46 height 14
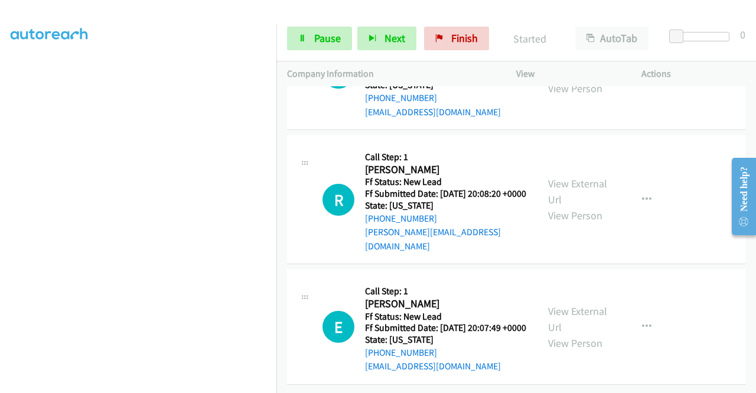
scroll to position [2983, 0]
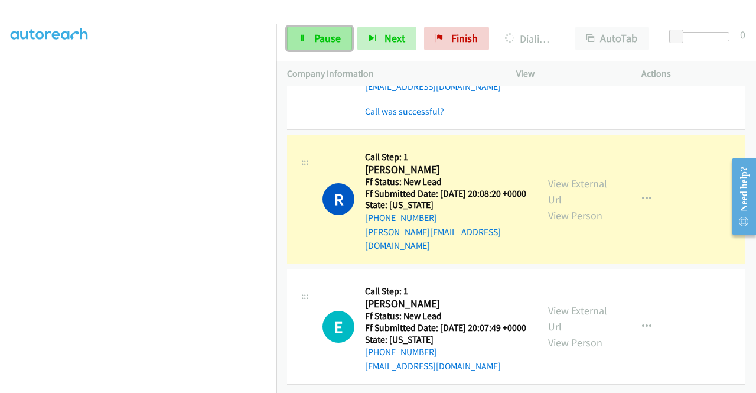
click at [316, 44] on span "Pause" at bounding box center [327, 38] width 27 height 14
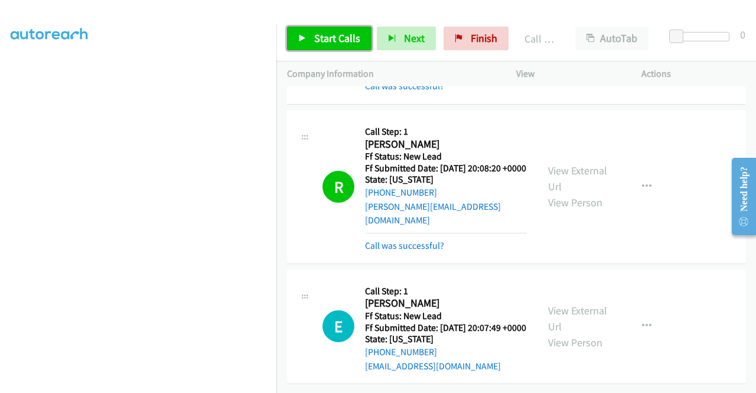
click at [346, 36] on span "Start Calls" at bounding box center [337, 38] width 46 height 14
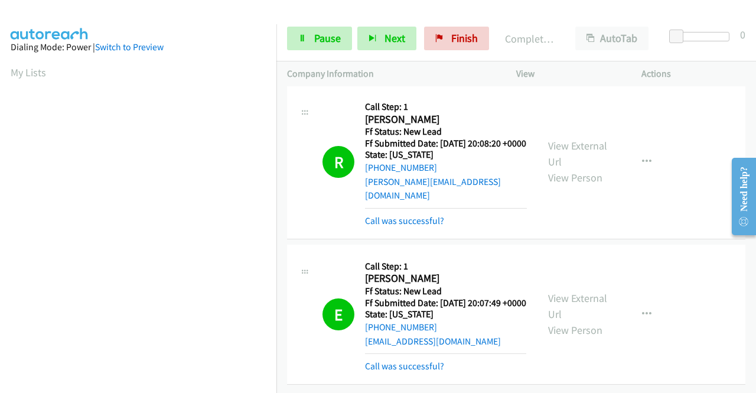
scroll to position [269, 0]
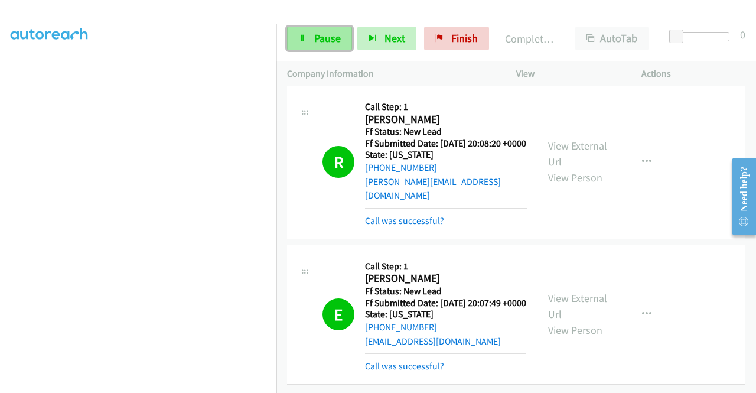
click at [301, 40] on icon at bounding box center [302, 39] width 8 height 8
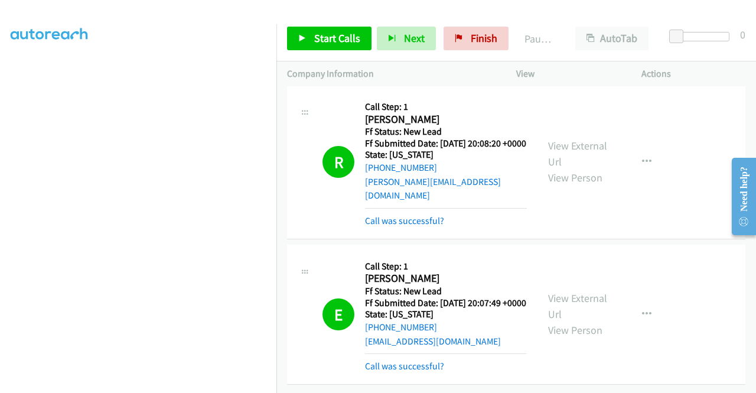
scroll to position [3273, 0]
click at [474, 37] on span "Finish" at bounding box center [484, 38] width 27 height 14
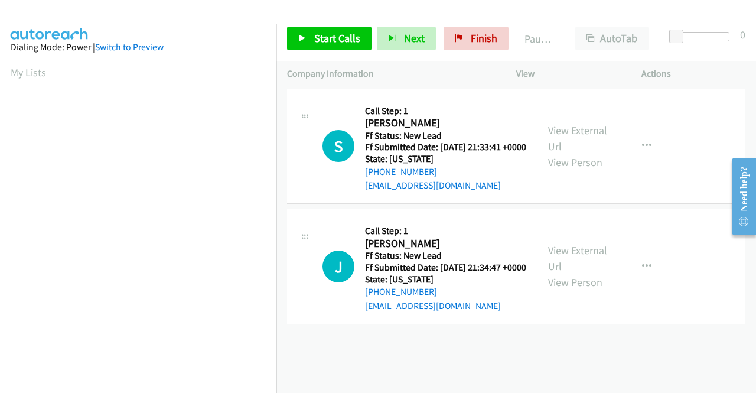
click at [573, 133] on link "View External Url" at bounding box center [577, 138] width 59 height 30
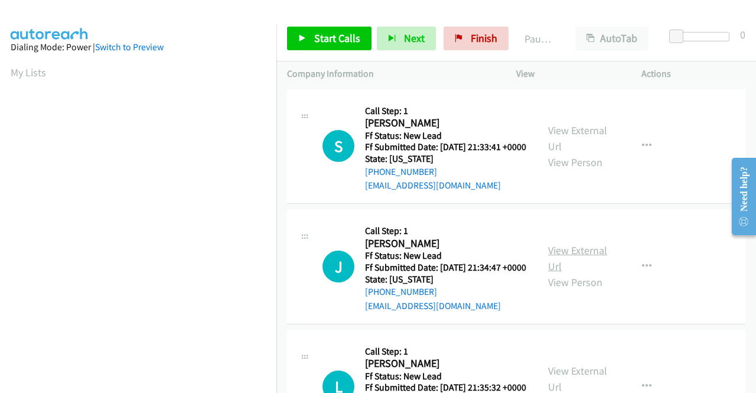
click at [569, 269] on link "View External Url" at bounding box center [577, 258] width 59 height 30
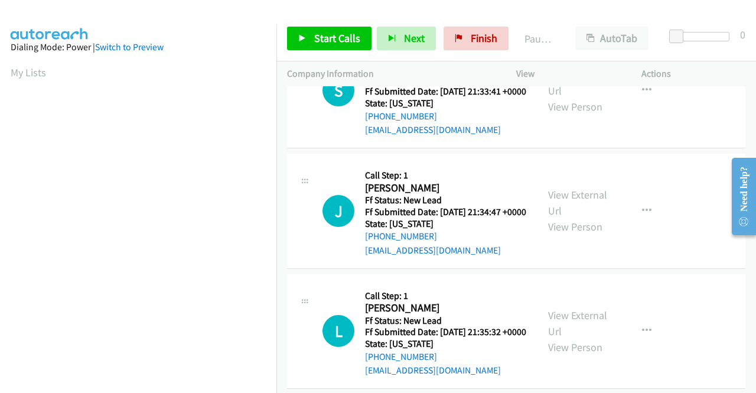
scroll to position [103, 0]
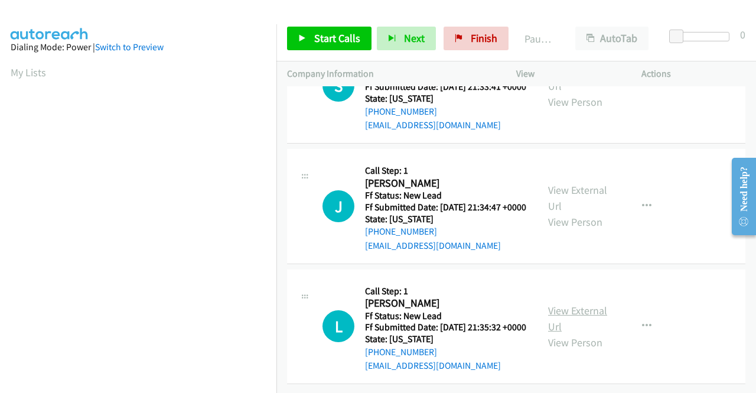
click at [588, 304] on link "View External Url" at bounding box center [577, 319] width 59 height 30
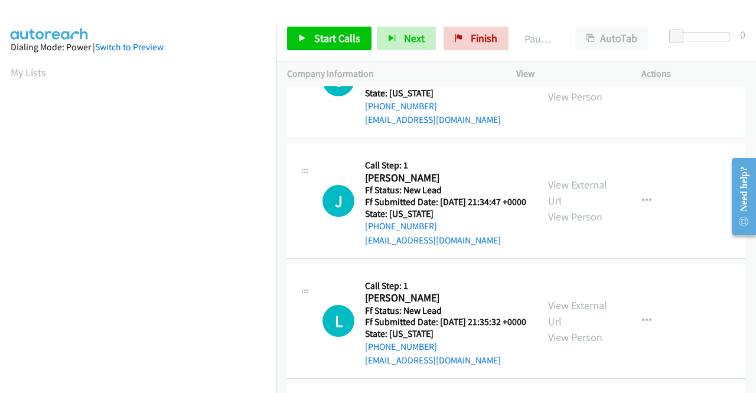
scroll to position [0, 0]
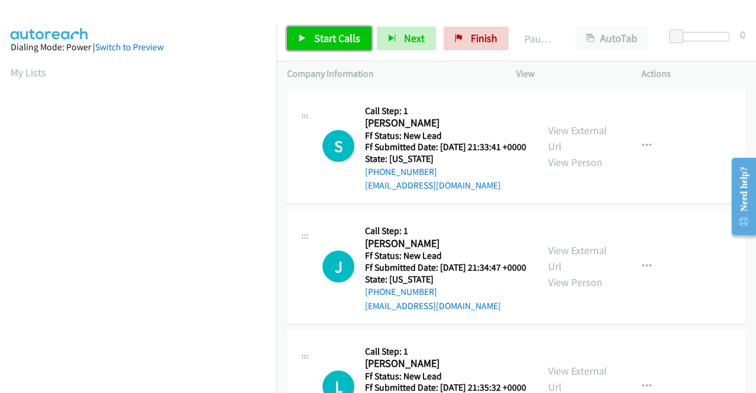
click at [340, 38] on span "Start Calls" at bounding box center [337, 38] width 46 height 14
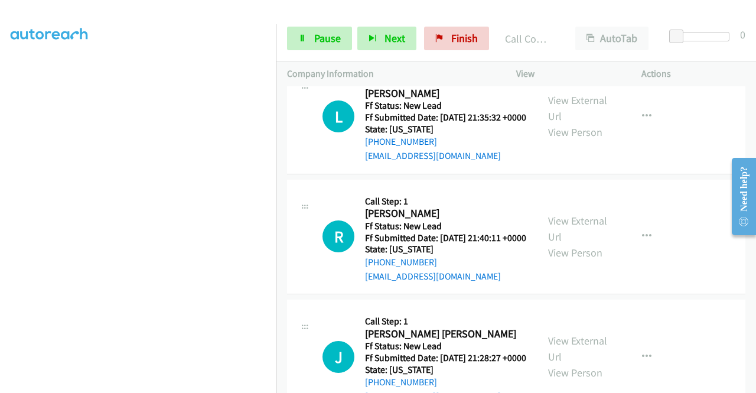
scroll to position [320, 0]
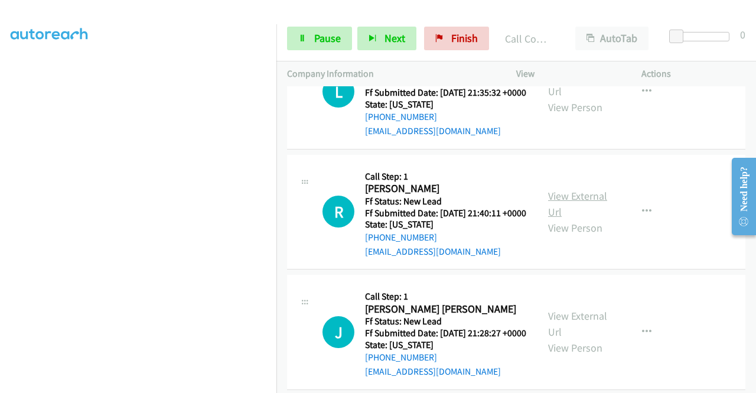
click at [578, 219] on link "View External Url" at bounding box center [577, 204] width 59 height 30
click at [585, 338] on link "View External Url" at bounding box center [577, 324] width 59 height 30
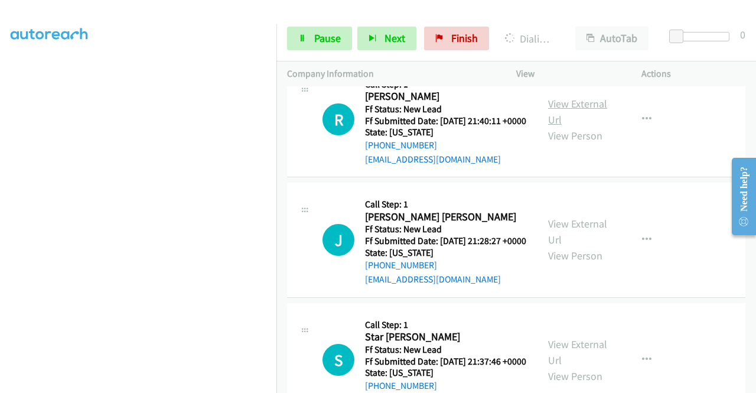
scroll to position [523, 0]
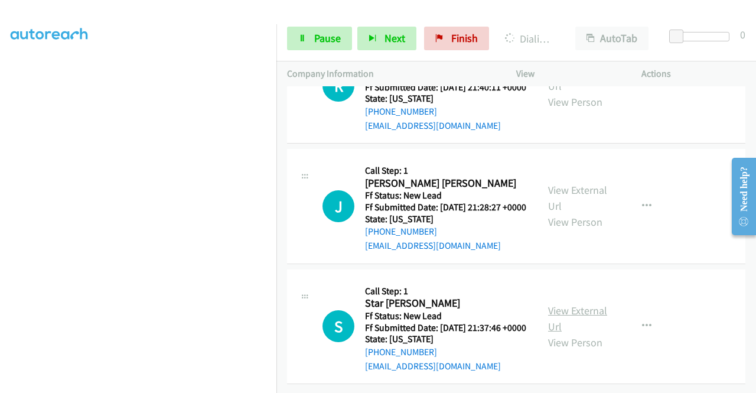
click at [579, 304] on link "View External Url" at bounding box center [577, 319] width 59 height 30
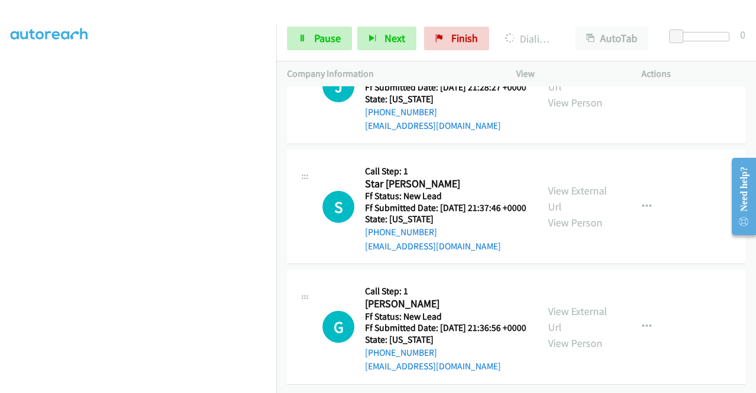
scroll to position [700, 0]
click at [587, 304] on link "View External Url" at bounding box center [577, 319] width 59 height 30
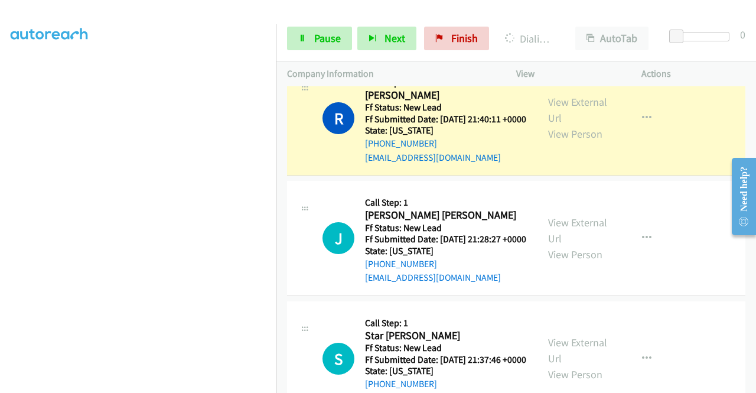
scroll to position [464, 0]
click at [326, 44] on span "Pause" at bounding box center [327, 38] width 27 height 14
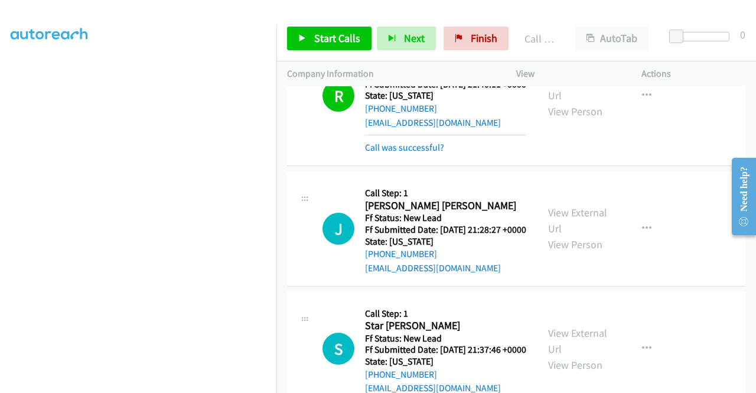
scroll to position [523, 0]
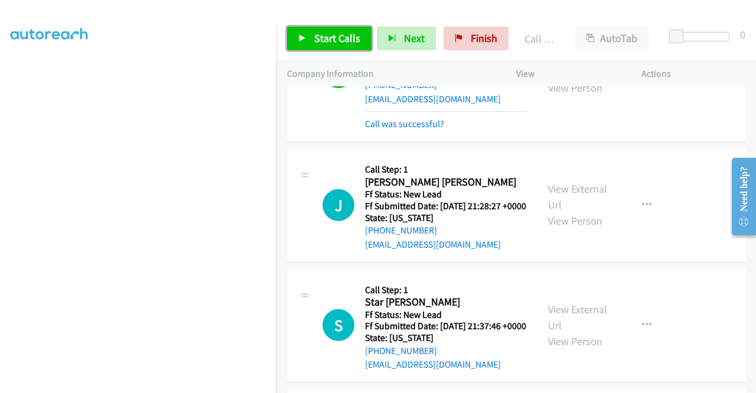
click at [337, 31] on span "Start Calls" at bounding box center [337, 38] width 46 height 14
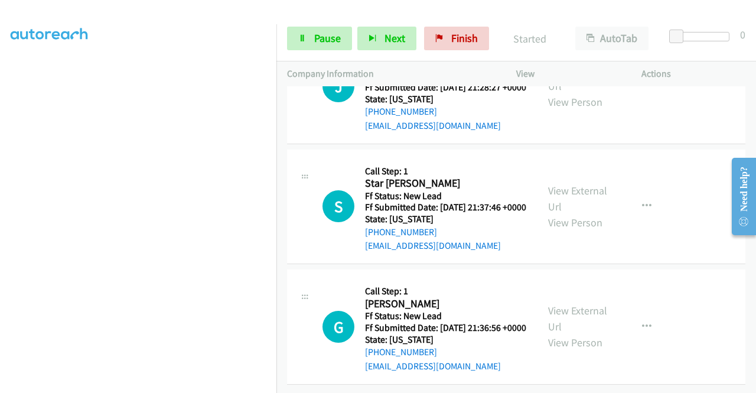
scroll to position [730, 0]
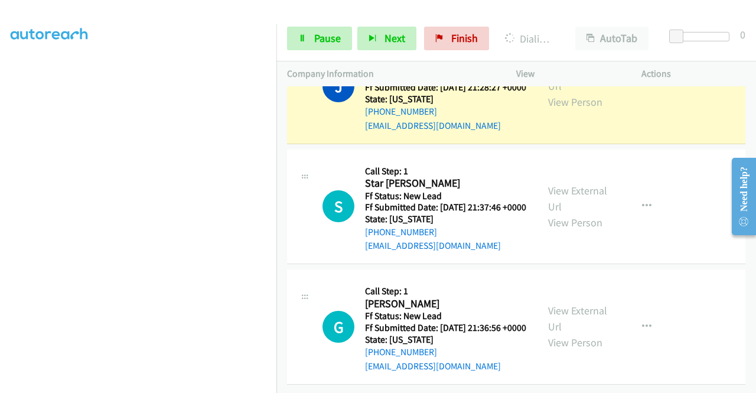
click at [683, 245] on td "S Callback Scheduled Call Step: 1 Star Neisha Johnson America/New_York Ff Statu…" at bounding box center [516, 206] width 480 height 121
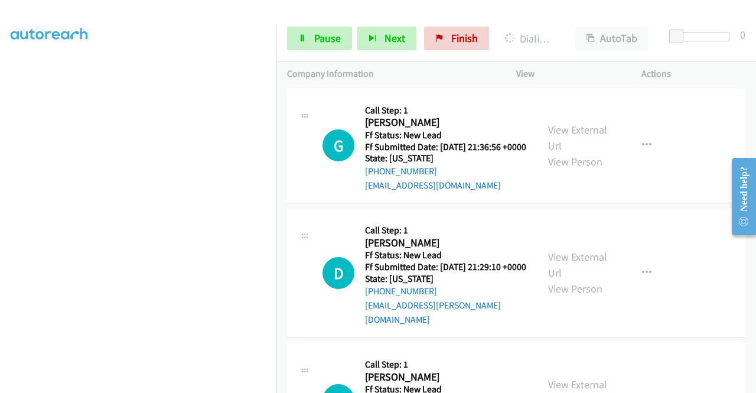
scroll to position [907, 0]
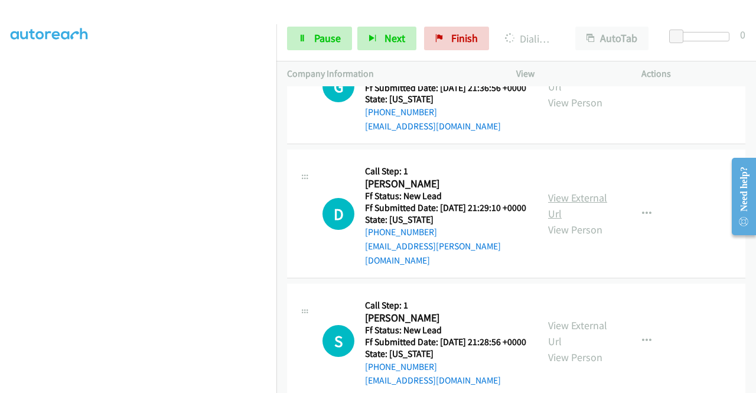
click at [580, 220] on link "View External Url" at bounding box center [577, 206] width 59 height 30
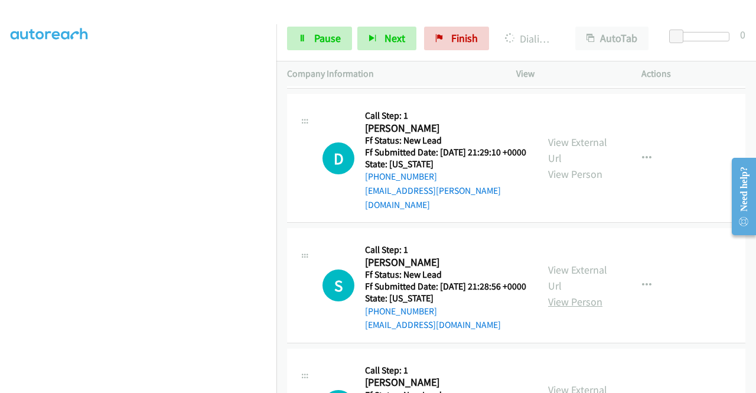
scroll to position [1084, 0]
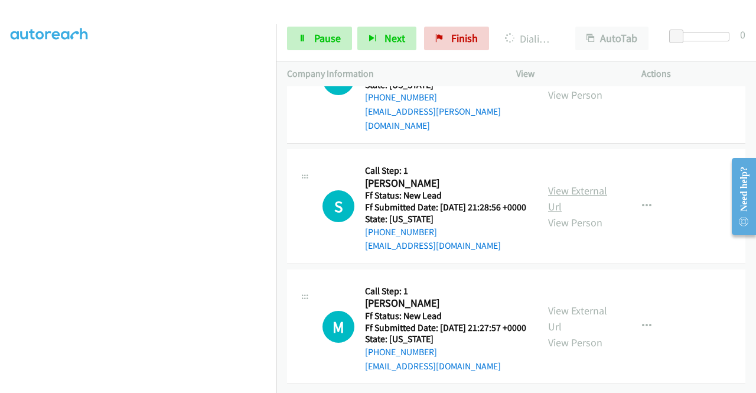
click at [577, 213] on link "View External Url" at bounding box center [577, 199] width 59 height 30
click at [577, 304] on link "View External Url" at bounding box center [577, 319] width 59 height 30
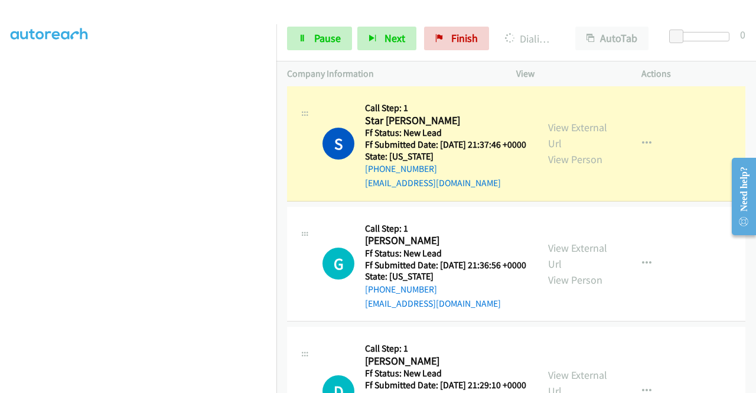
scroll to position [0, 0]
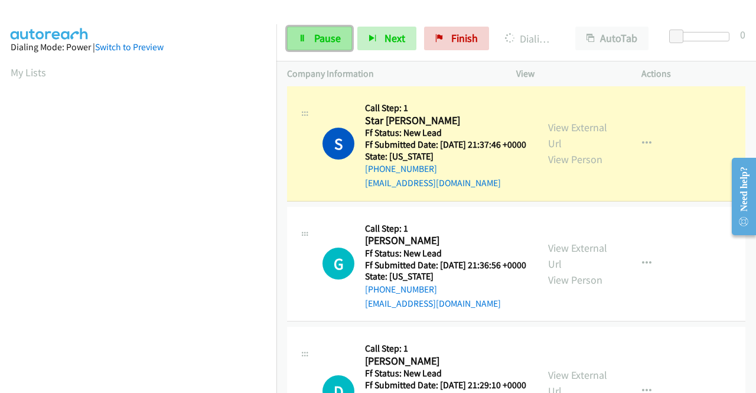
click at [315, 36] on span "Pause" at bounding box center [327, 38] width 27 height 14
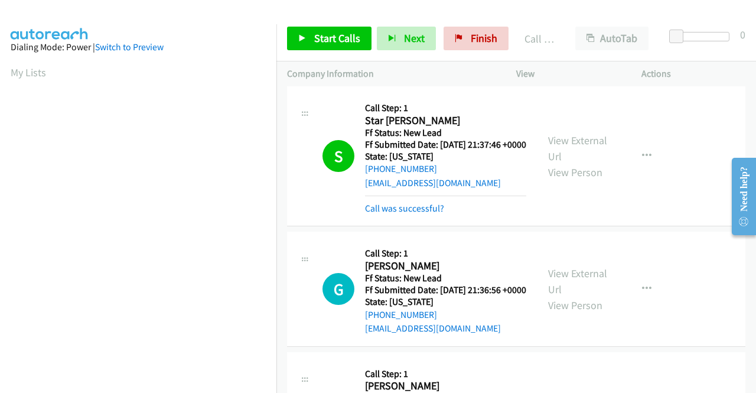
scroll to position [269, 0]
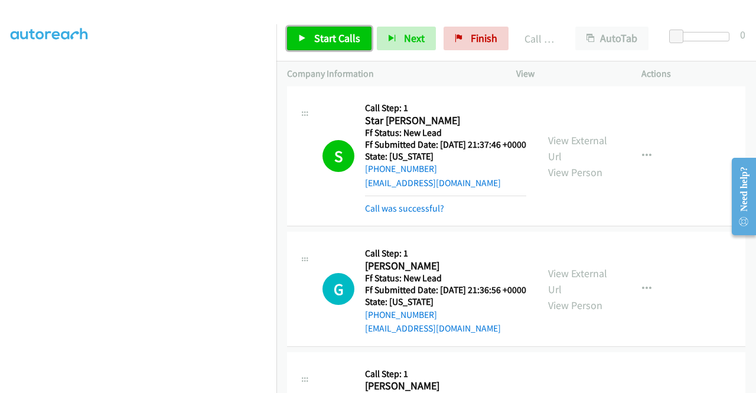
click at [333, 40] on span "Start Calls" at bounding box center [337, 38] width 46 height 14
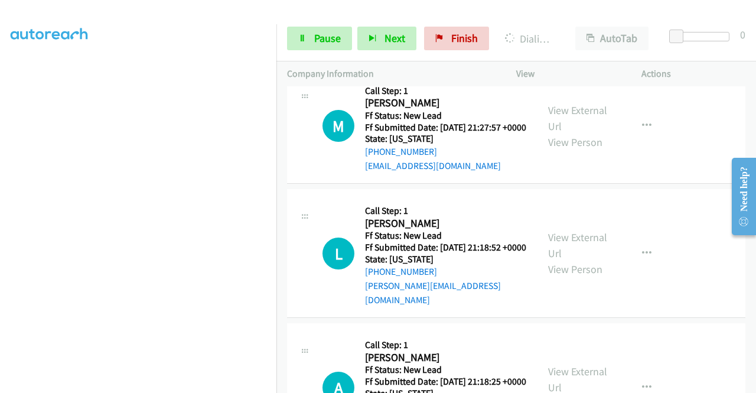
scroll to position [1376, 0]
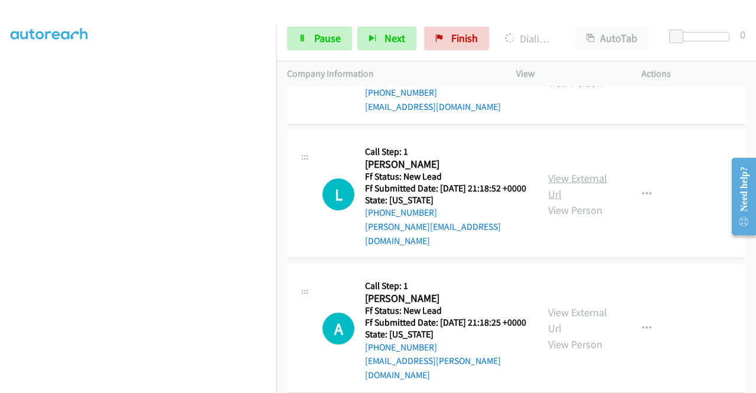
click at [592, 201] on link "View External Url" at bounding box center [577, 186] width 59 height 30
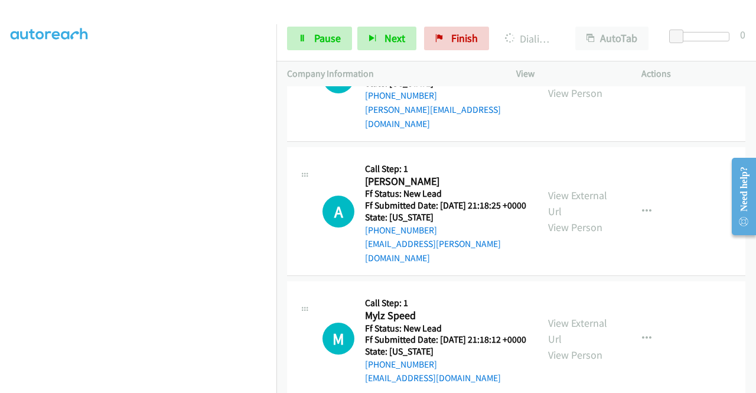
scroll to position [1495, 0]
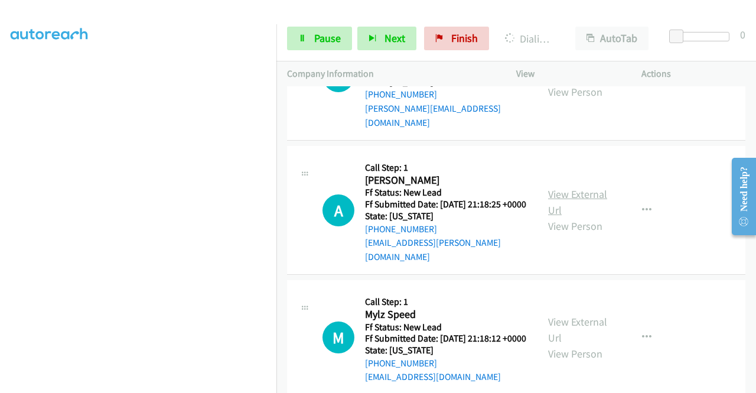
click at [585, 217] on link "View External Url" at bounding box center [577, 202] width 59 height 30
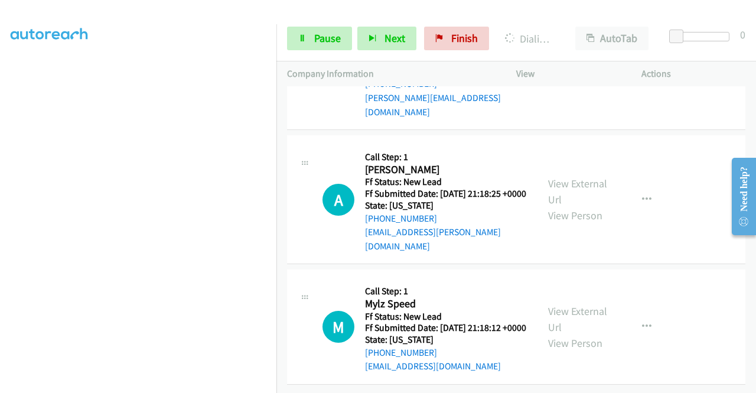
click at [596, 303] on div "View External Url View Person" at bounding box center [578, 327] width 61 height 48
click at [597, 304] on link "View External Url" at bounding box center [577, 319] width 59 height 30
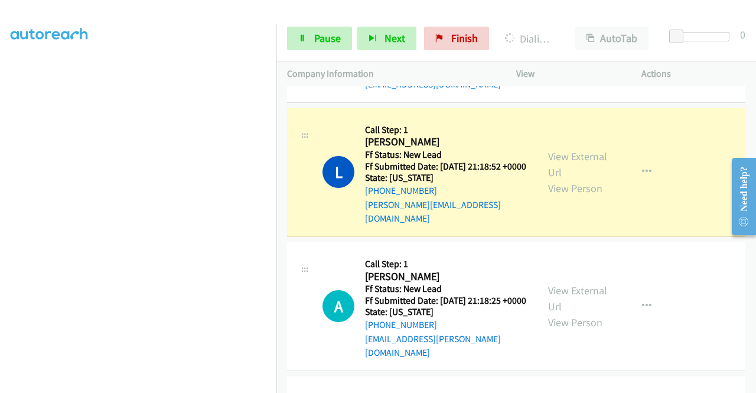
scroll to position [1442, 0]
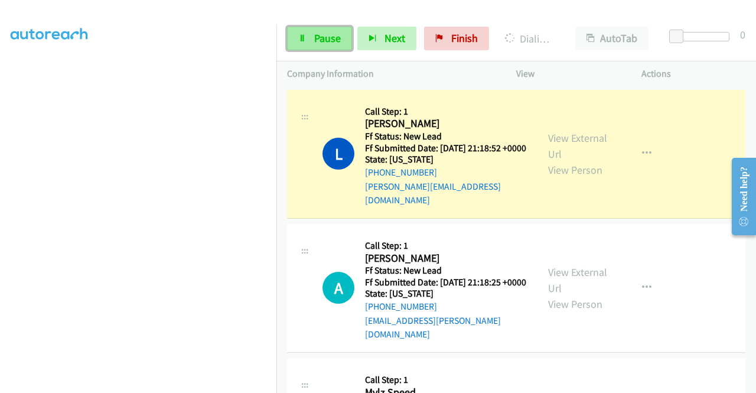
click at [323, 35] on span "Pause" at bounding box center [327, 38] width 27 height 14
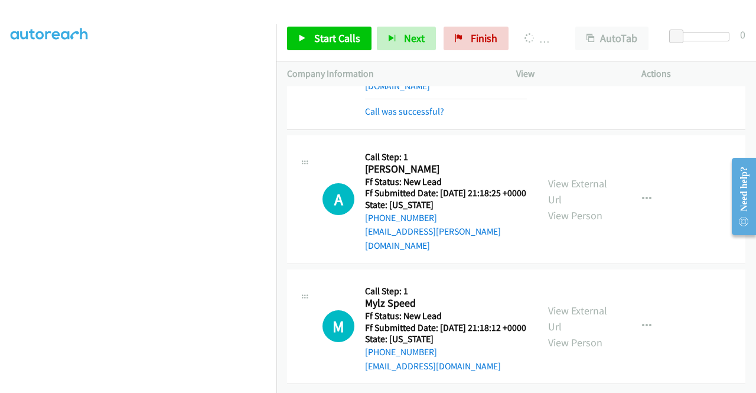
scroll to position [269, 0]
click at [354, 40] on span "Start Calls" at bounding box center [337, 38] width 46 height 14
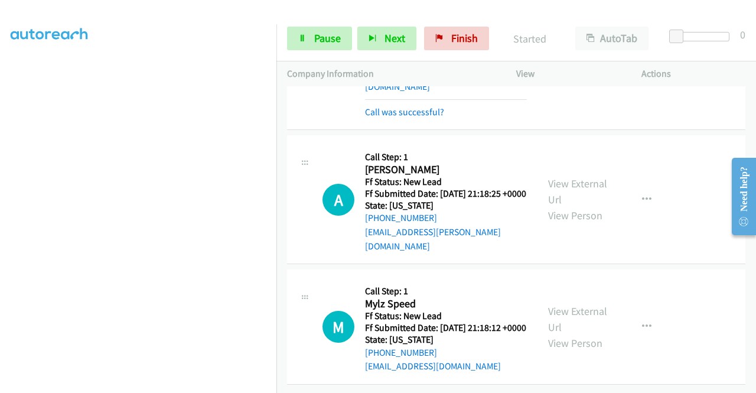
scroll to position [1694, 0]
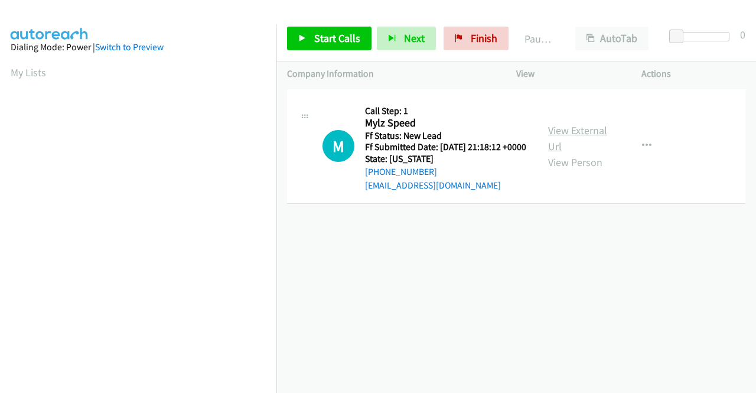
click at [583, 134] on link "View External Url" at bounding box center [577, 138] width 59 height 30
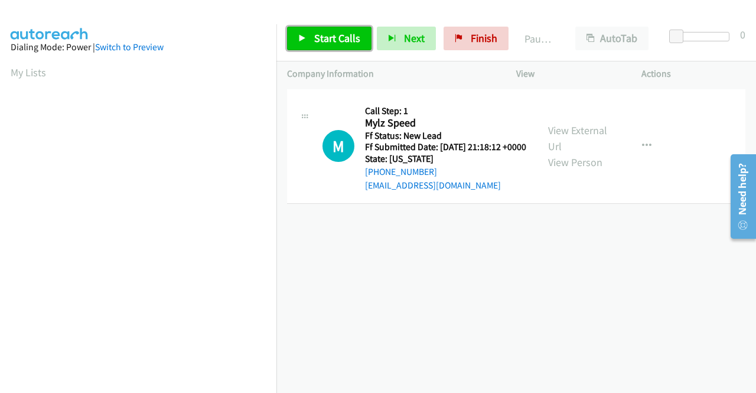
click at [315, 44] on span "Start Calls" at bounding box center [337, 38] width 46 height 14
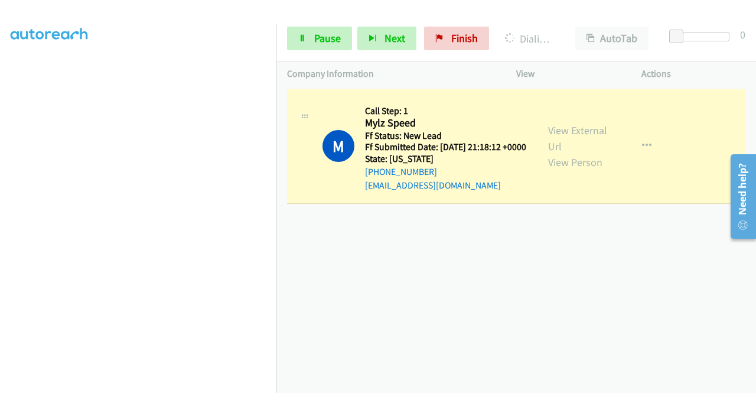
scroll to position [269, 0]
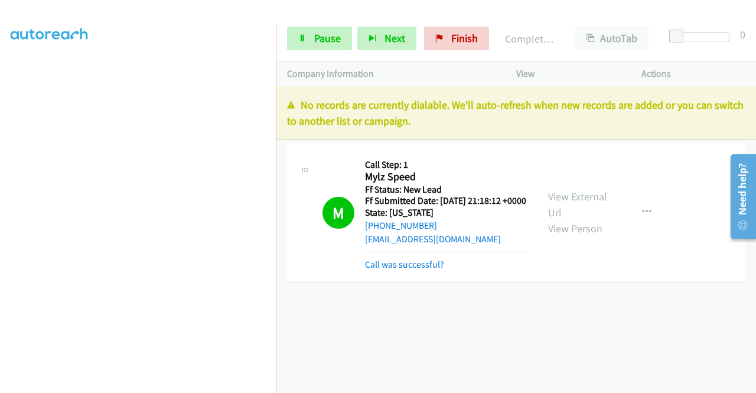
drag, startPoint x: 678, startPoint y: 209, endPoint x: 613, endPoint y: 159, distance: 80.9
click at [678, 209] on div "M Callback Scheduled Call Step: 1 Mylz Speed America/New_York Ff Status: New Le…" at bounding box center [516, 213] width 458 height 140
click at [319, 32] on span "Pause" at bounding box center [327, 38] width 27 height 14
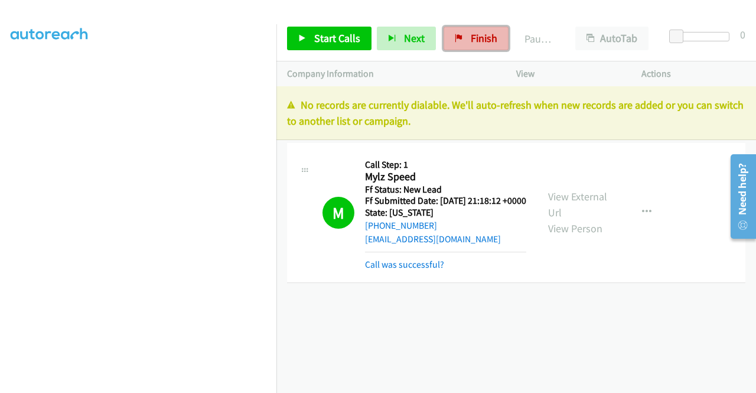
click at [455, 41] on icon at bounding box center [459, 39] width 8 height 8
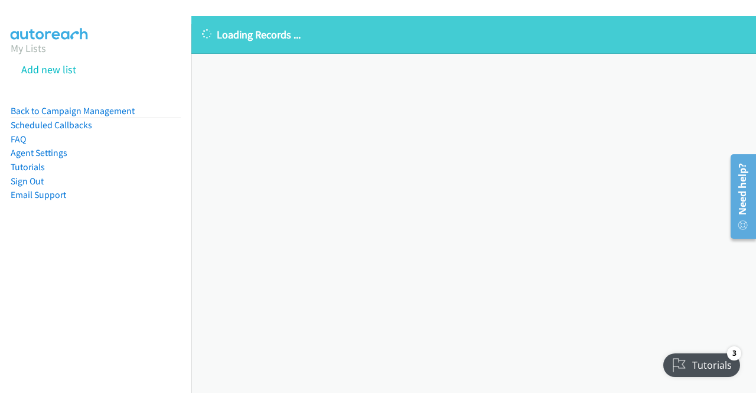
click at [677, 208] on div "Loading Records ... Sorry, something went wrong please try again." at bounding box center [473, 204] width 565 height 377
click at [11, 47] on link "My Lists" at bounding box center [28, 48] width 35 height 14
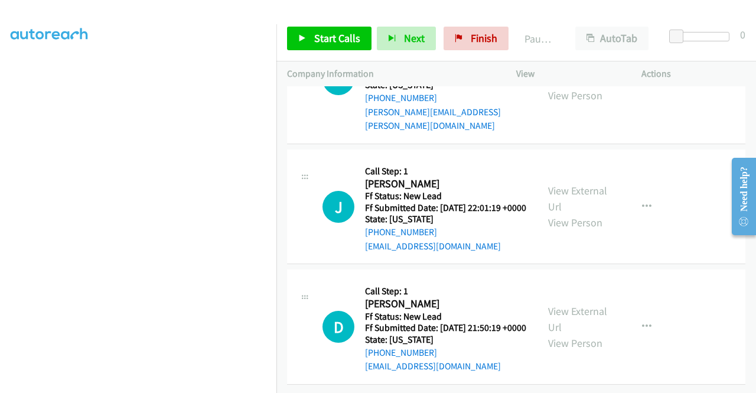
scroll to position [366, 0]
click at [713, 113] on td "C Callback Scheduled Call Step: 1 Charley Martin America/Chicago Ff Status: New…" at bounding box center [516, 79] width 480 height 134
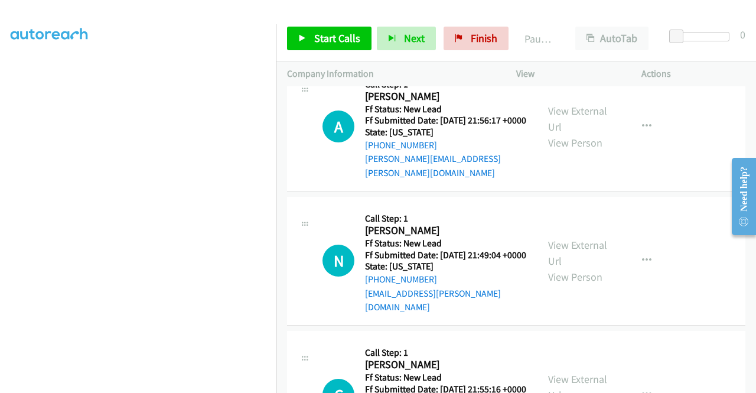
scroll to position [0, 0]
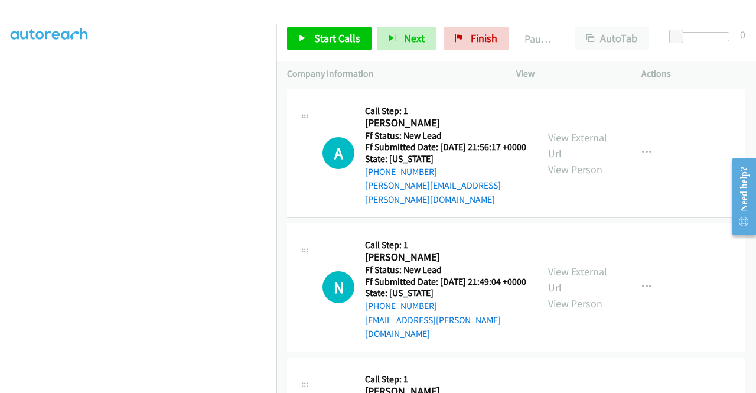
click at [563, 131] on link "View External Url" at bounding box center [577, 146] width 59 height 30
click at [584, 265] on link "View External Url" at bounding box center [577, 280] width 59 height 30
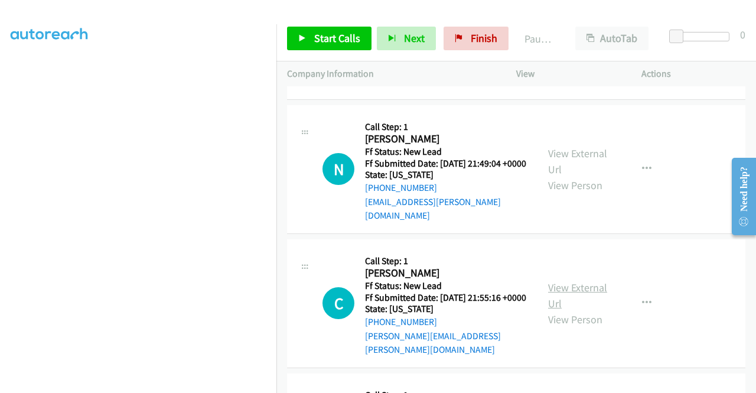
click at [577, 281] on link "View External Url" at bounding box center [577, 296] width 59 height 30
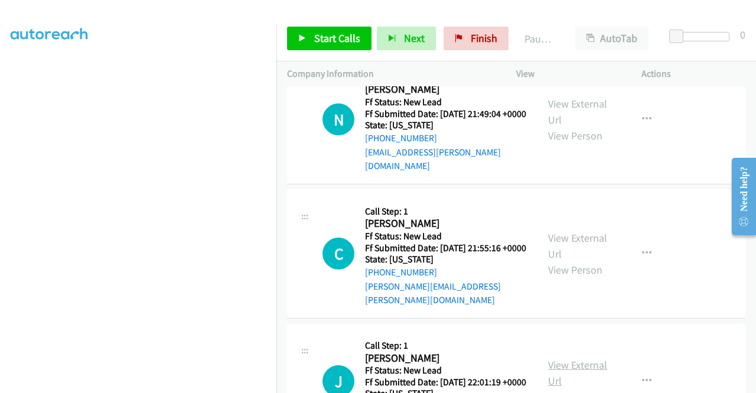
scroll to position [236, 0]
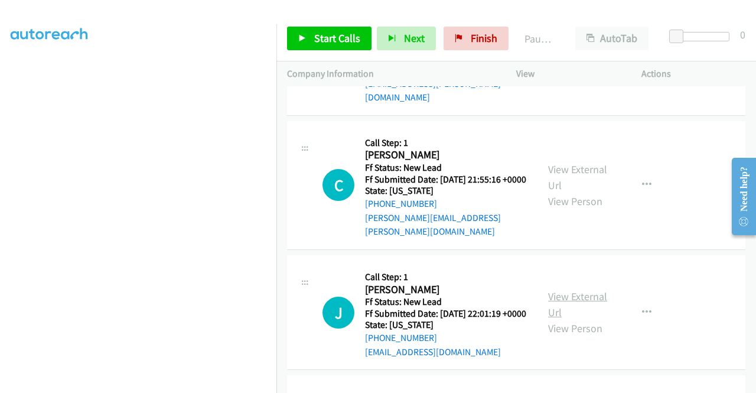
click at [578, 298] on link "View External Url" at bounding box center [577, 304] width 59 height 30
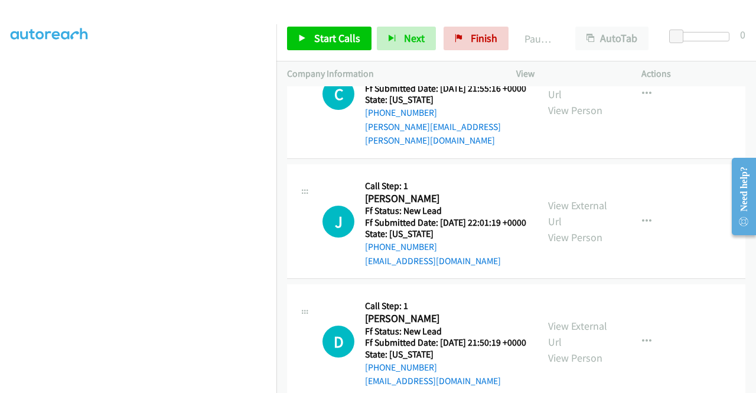
scroll to position [354, 0]
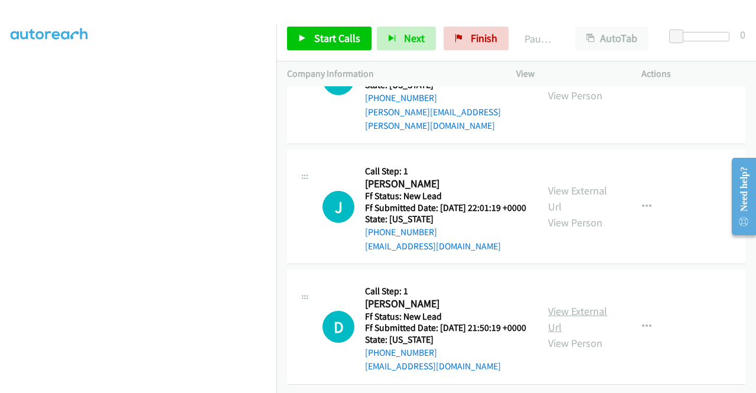
click at [577, 314] on link "View External Url" at bounding box center [577, 319] width 59 height 30
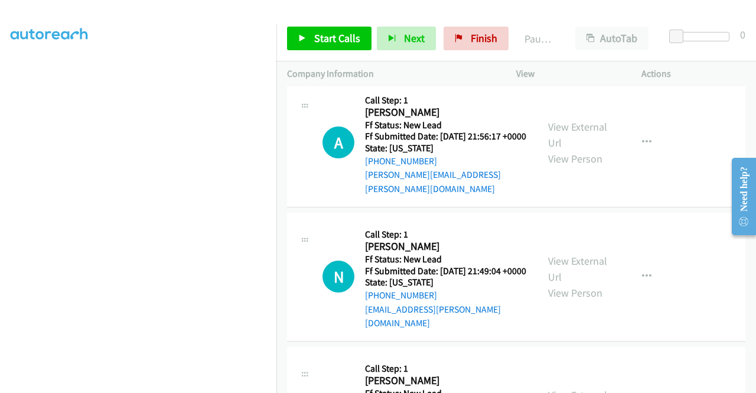
scroll to position [0, 0]
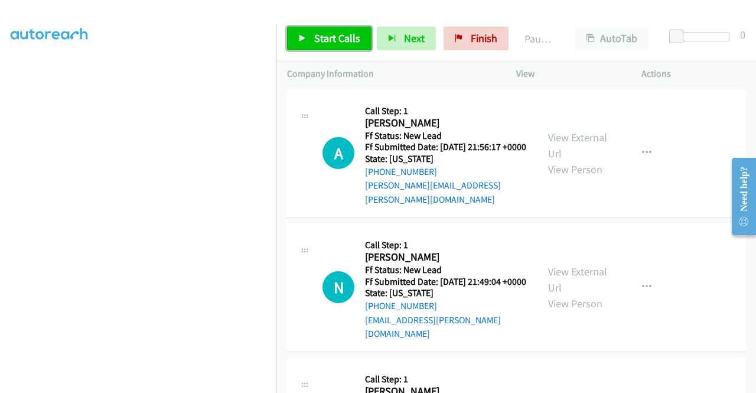
click at [319, 31] on link "Start Calls" at bounding box center [329, 39] width 84 height 24
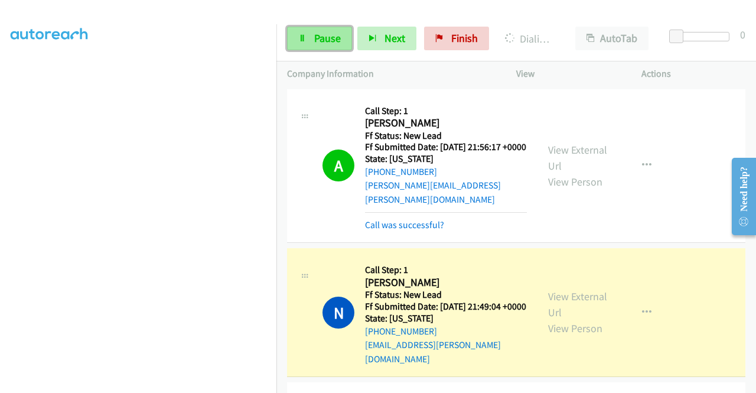
click at [316, 40] on span "Pause" at bounding box center [327, 38] width 27 height 14
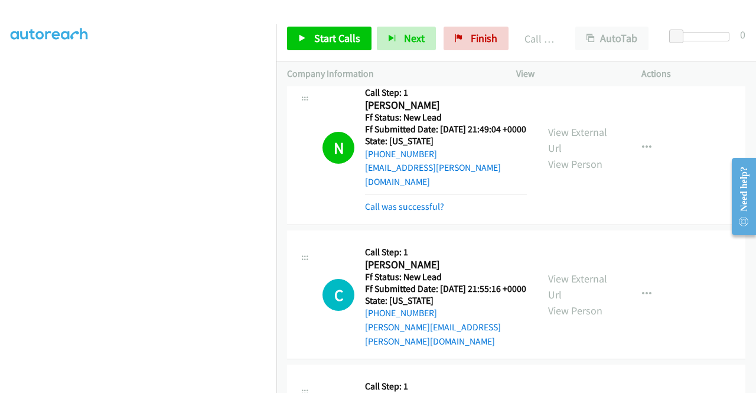
scroll to position [236, 0]
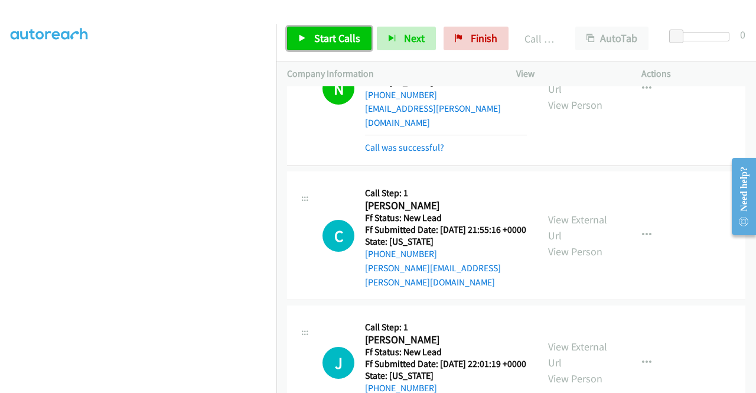
click at [320, 30] on link "Start Calls" at bounding box center [329, 39] width 84 height 24
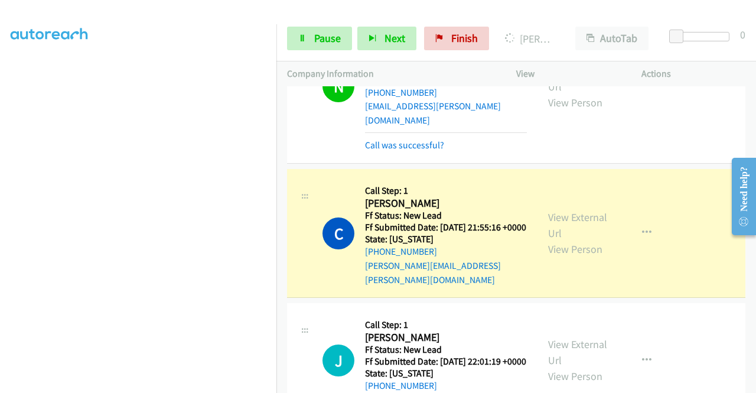
scroll to position [0, 0]
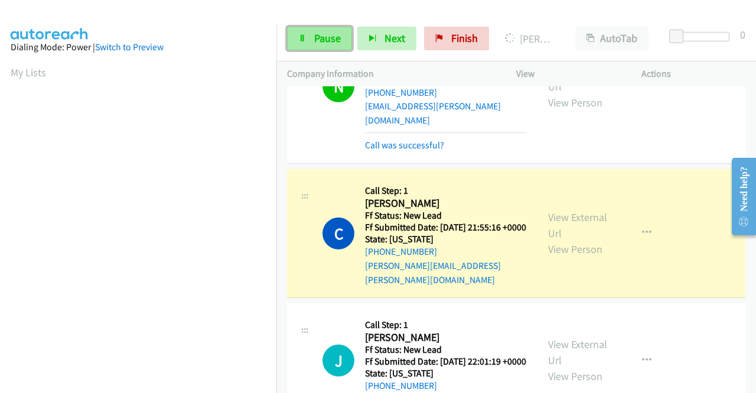
click at [334, 37] on span "Pause" at bounding box center [327, 38] width 27 height 14
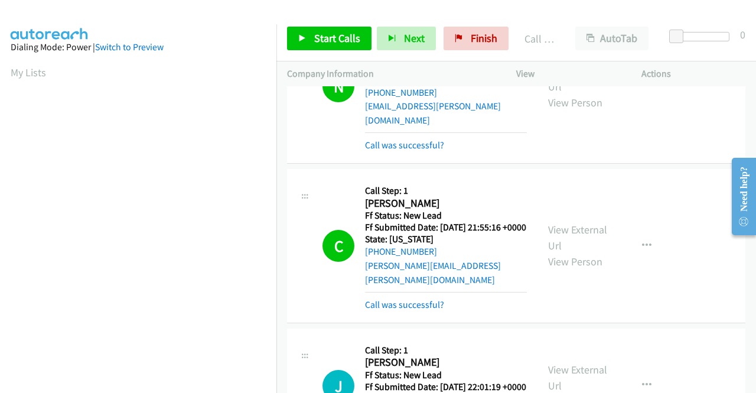
scroll to position [269, 0]
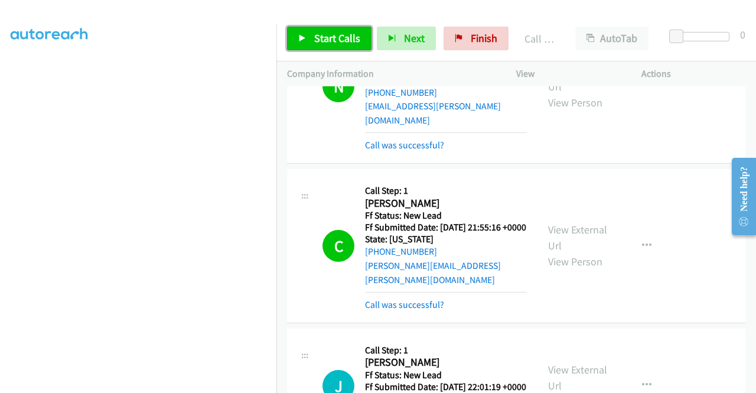
click at [324, 43] on span "Start Calls" at bounding box center [337, 38] width 46 height 14
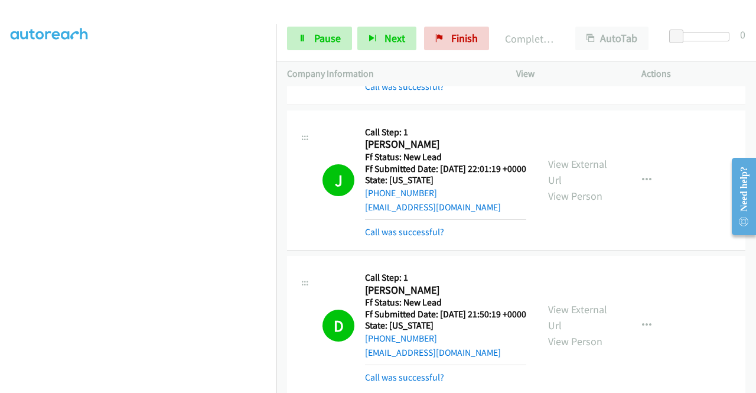
scroll to position [545, 0]
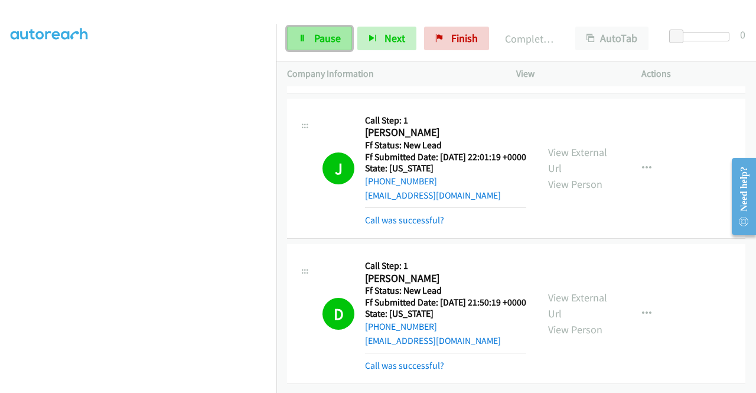
click at [338, 41] on span "Pause" at bounding box center [327, 38] width 27 height 14
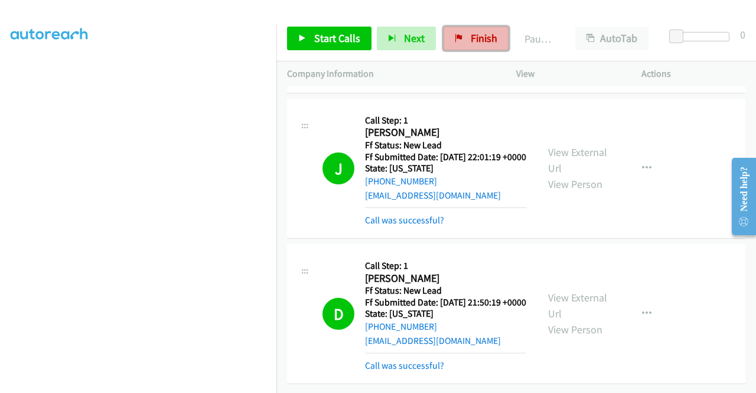
click at [471, 37] on span "Finish" at bounding box center [484, 38] width 27 height 14
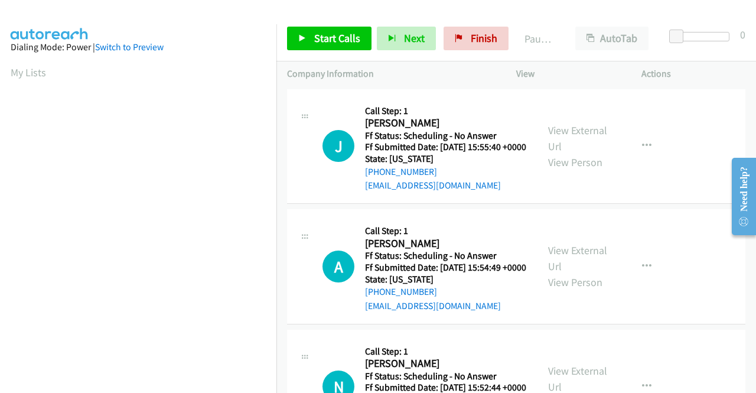
drag, startPoint x: 706, startPoint y: 97, endPoint x: 618, endPoint y: 88, distance: 89.0
click at [704, 99] on div "J Callback Scheduled Call Step: 1 [PERSON_NAME] America/[GEOGRAPHIC_DATA] Ff St…" at bounding box center [516, 146] width 458 height 115
click at [329, 25] on div "Start Calls Pause Next Finish Paused AutoTab AutoTab 0" at bounding box center [516, 38] width 480 height 45
click at [350, 37] on span "Start Calls" at bounding box center [337, 38] width 46 height 14
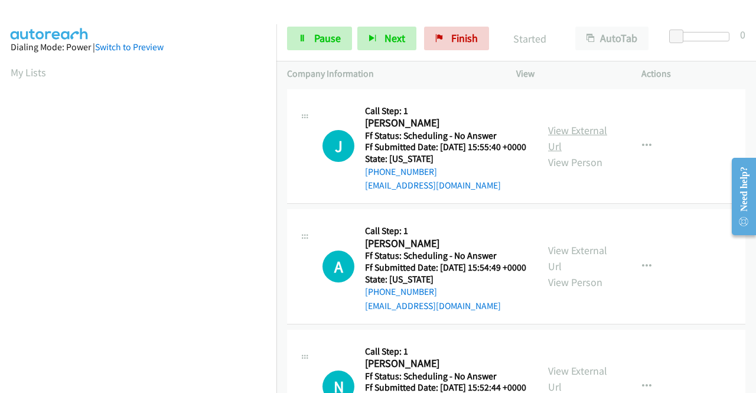
click at [562, 132] on link "View External Url" at bounding box center [577, 138] width 59 height 30
click at [566, 264] on link "View External Url" at bounding box center [577, 258] width 59 height 30
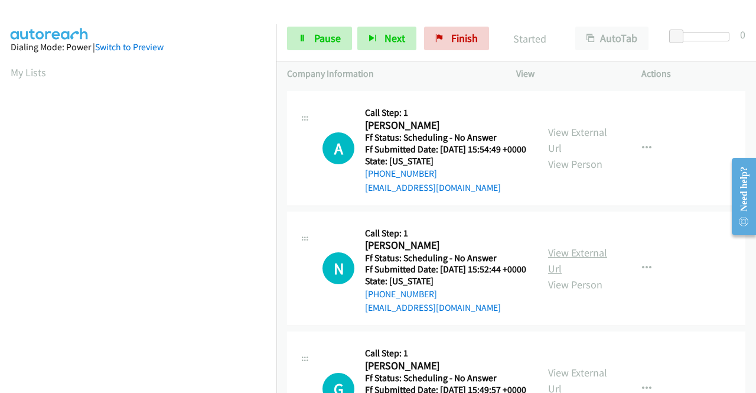
click at [577, 275] on link "View External Url" at bounding box center [577, 261] width 59 height 30
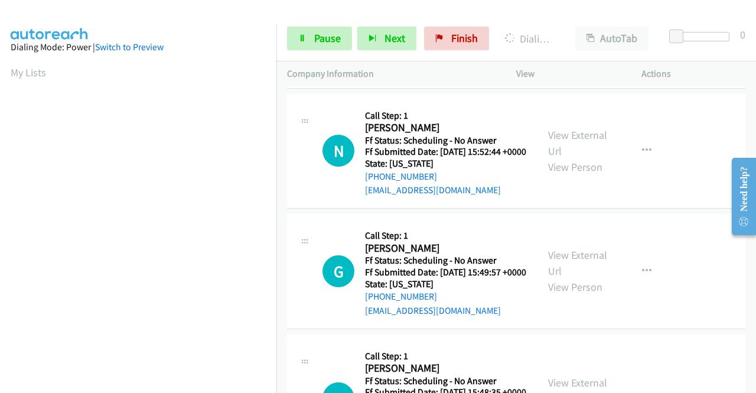
scroll to position [236, 0]
click at [584, 294] on div "View External Url View Person" at bounding box center [578, 270] width 61 height 48
click at [584, 277] on link "View External Url" at bounding box center [577, 263] width 59 height 30
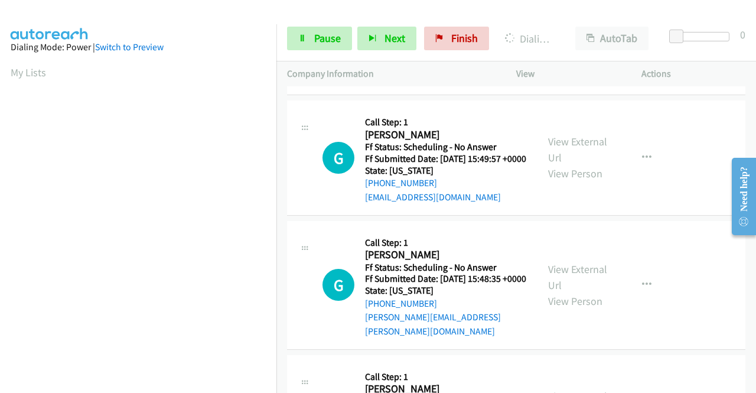
scroll to position [354, 0]
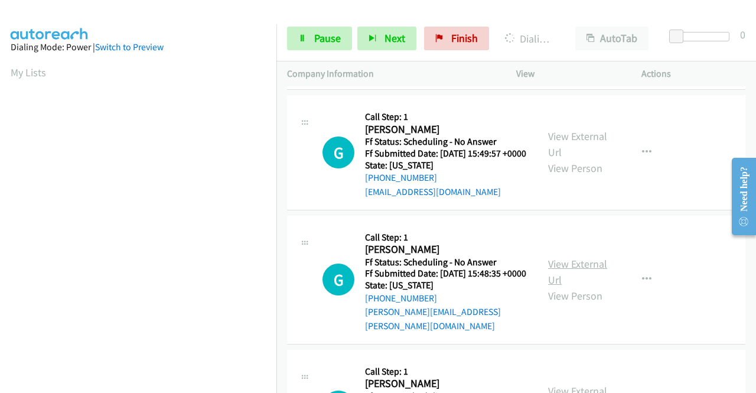
click at [591, 286] on link "View External Url" at bounding box center [577, 272] width 59 height 30
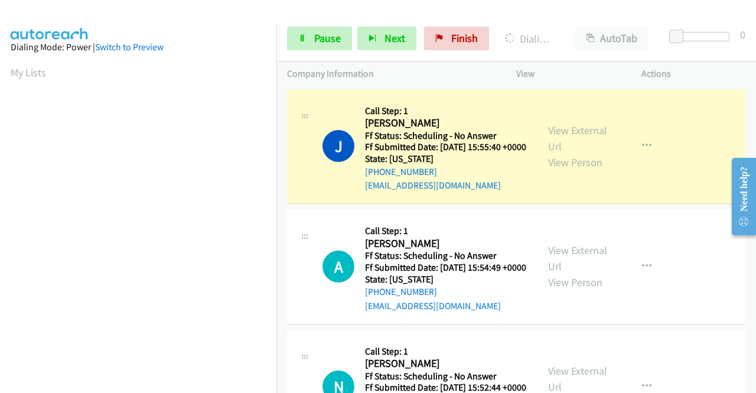
scroll to position [269, 0]
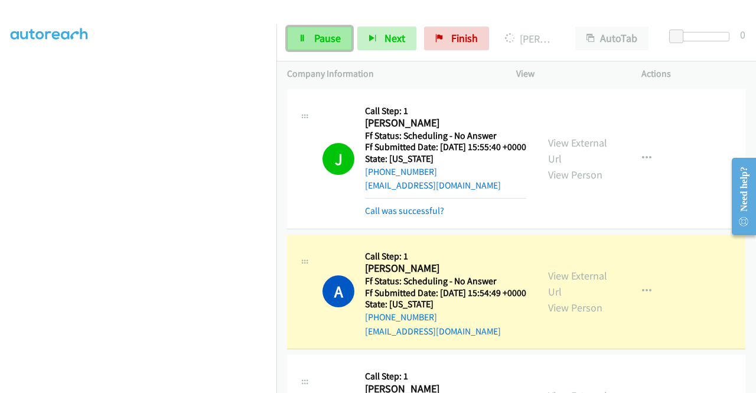
click at [328, 39] on span "Pause" at bounding box center [327, 38] width 27 height 14
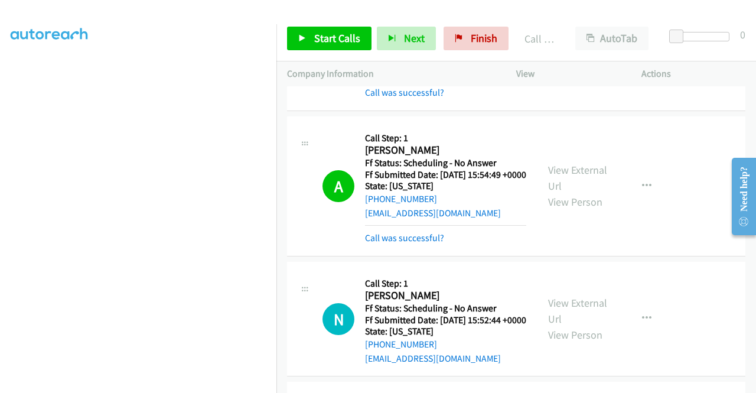
scroll to position [236, 0]
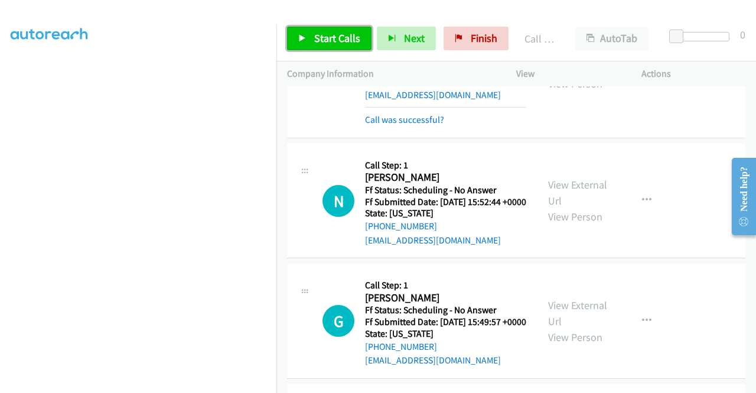
click at [335, 35] on span "Start Calls" at bounding box center [337, 38] width 46 height 14
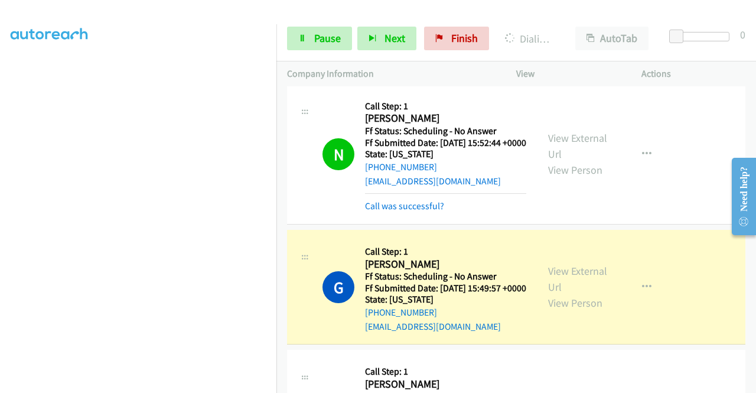
scroll to position [591, 0]
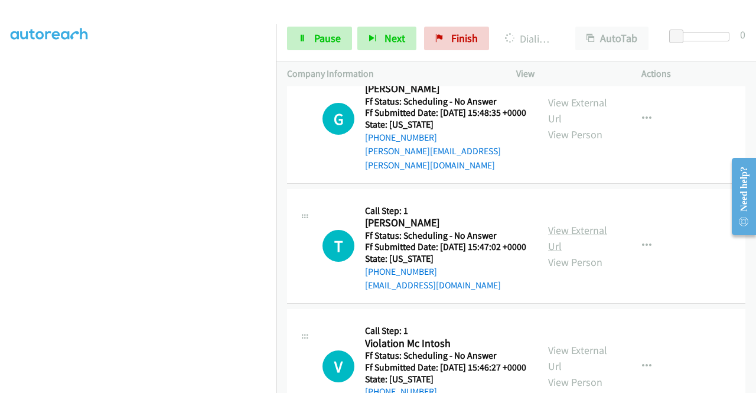
click at [578, 253] on link "View External Url" at bounding box center [577, 238] width 59 height 30
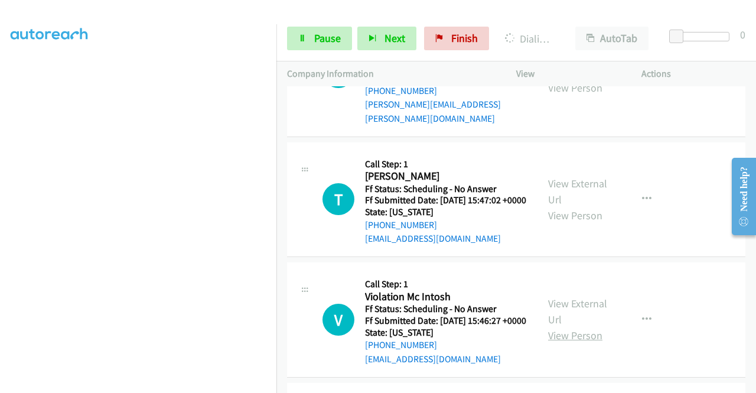
scroll to position [709, 0]
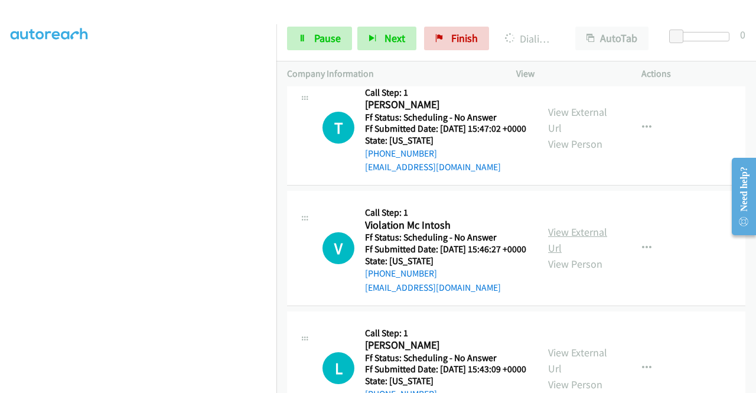
click at [578, 255] on link "View External Url" at bounding box center [577, 240] width 59 height 30
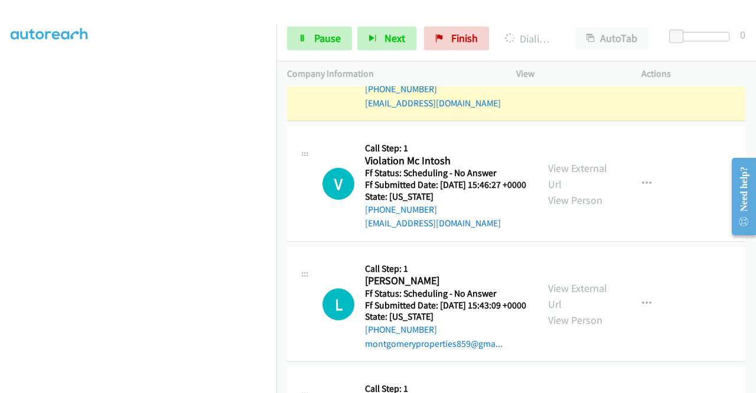
scroll to position [827, 0]
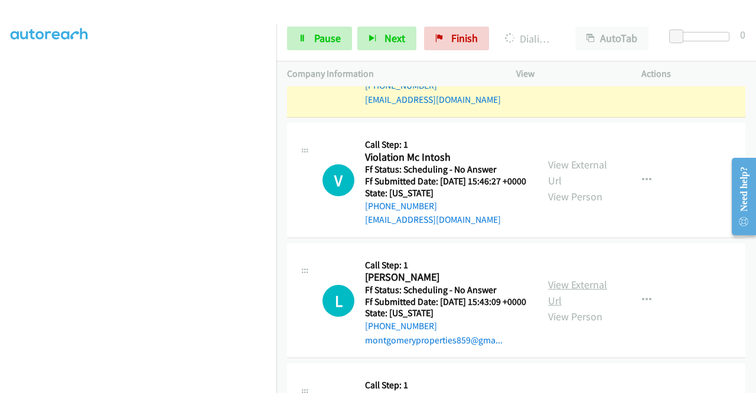
click at [579, 307] on link "View External Url" at bounding box center [577, 293] width 59 height 30
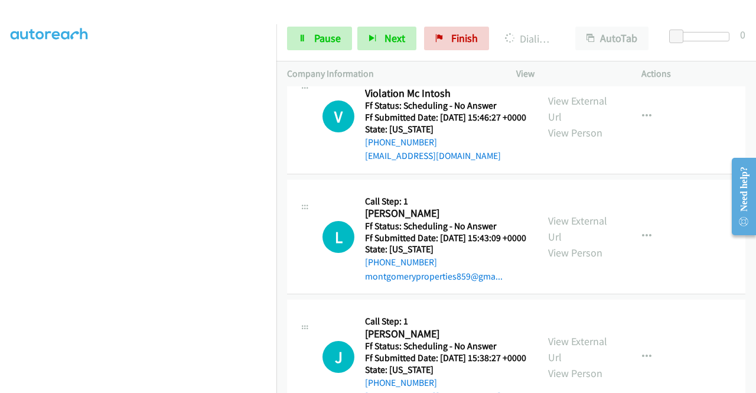
scroll to position [1004, 0]
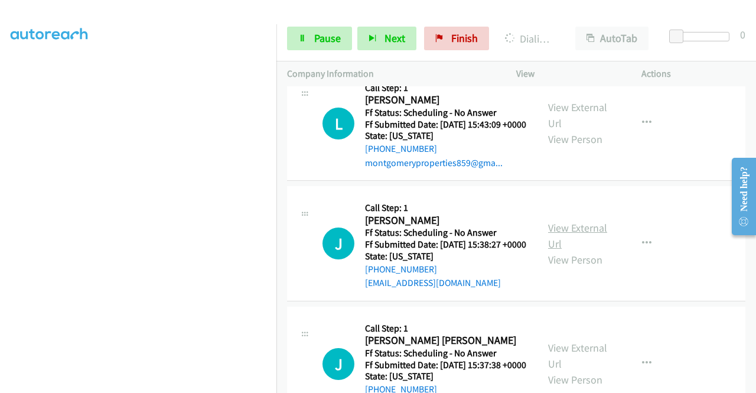
click at [567, 250] on link "View External Url" at bounding box center [577, 236] width 59 height 30
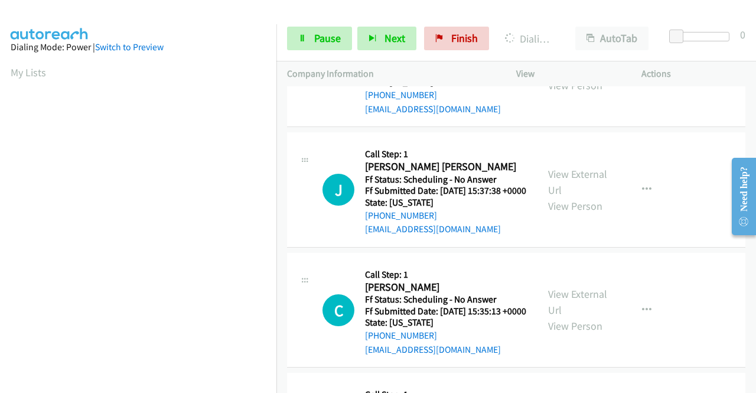
scroll to position [1206, 0]
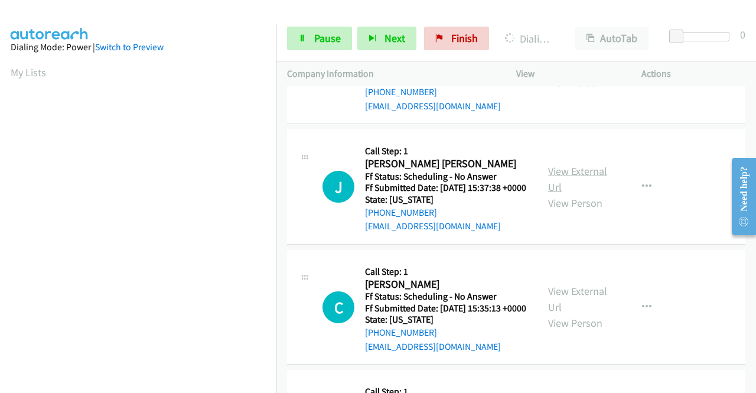
click at [574, 194] on link "View External Url" at bounding box center [577, 179] width 59 height 30
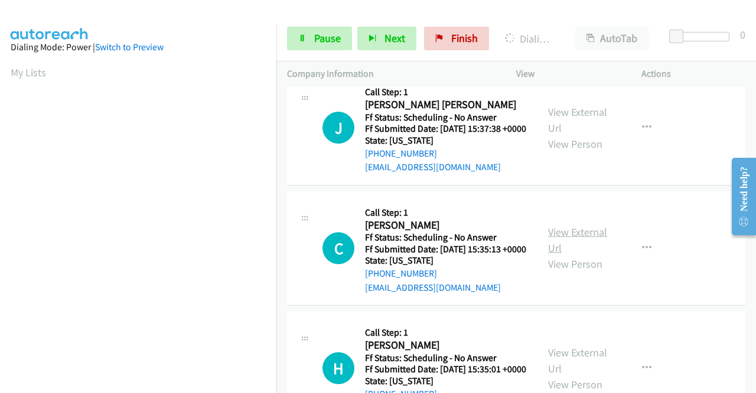
scroll to position [1324, 0]
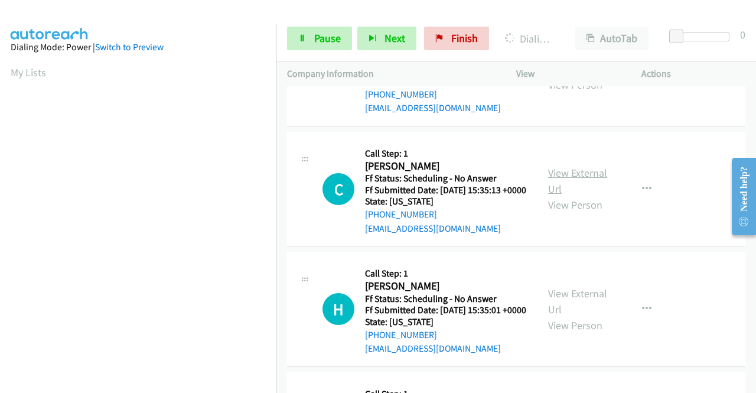
click at [566, 196] on link "View External Url" at bounding box center [577, 181] width 59 height 30
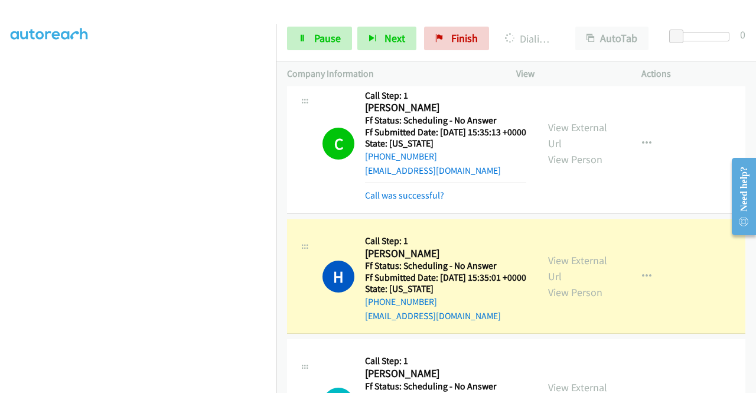
scroll to position [1467, 0]
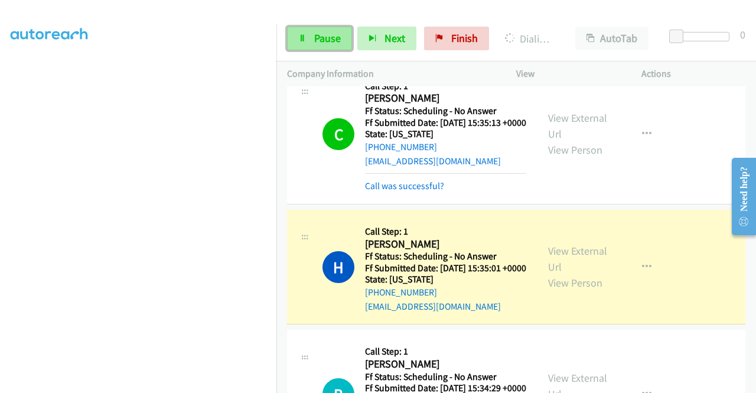
click at [325, 37] on span "Pause" at bounding box center [327, 38] width 27 height 14
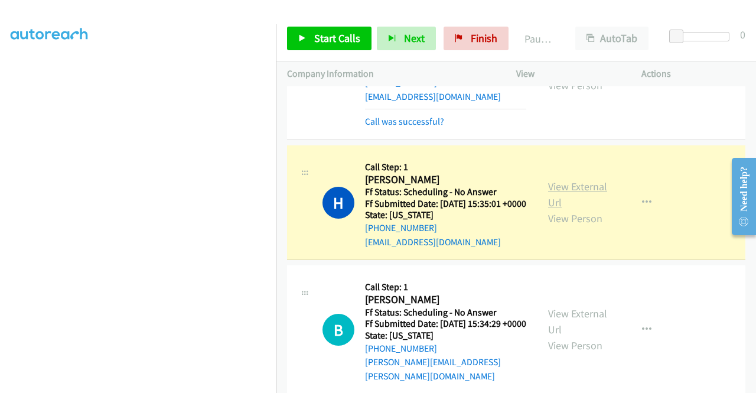
scroll to position [1645, 0]
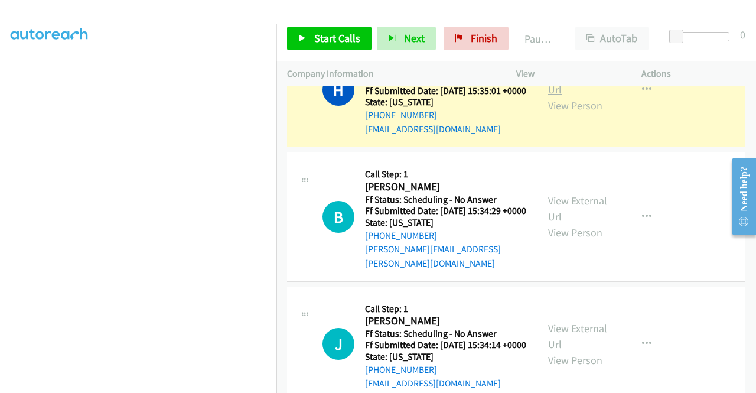
click at [587, 96] on link "View External Url" at bounding box center [577, 82] width 59 height 30
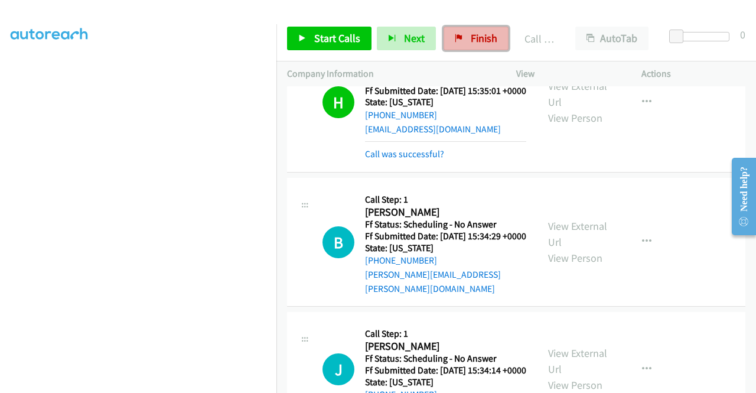
click at [471, 37] on span "Finish" at bounding box center [484, 38] width 27 height 14
